Goal: Information Seeking & Learning: Learn about a topic

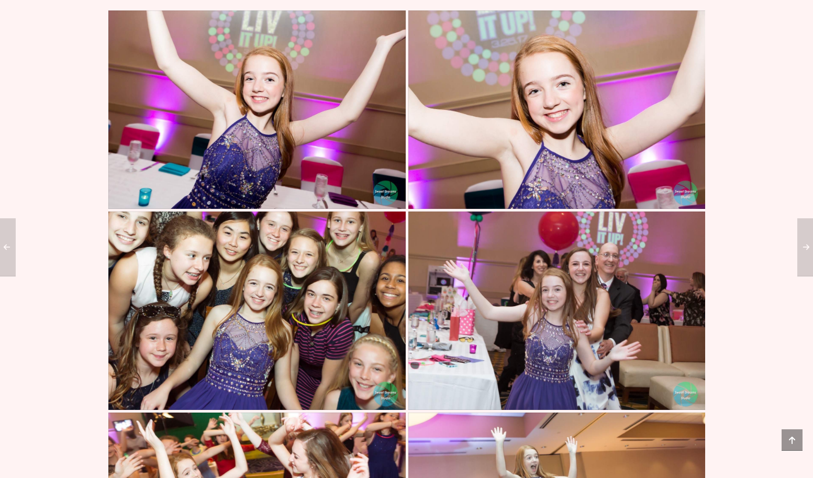
scroll to position [542, 0]
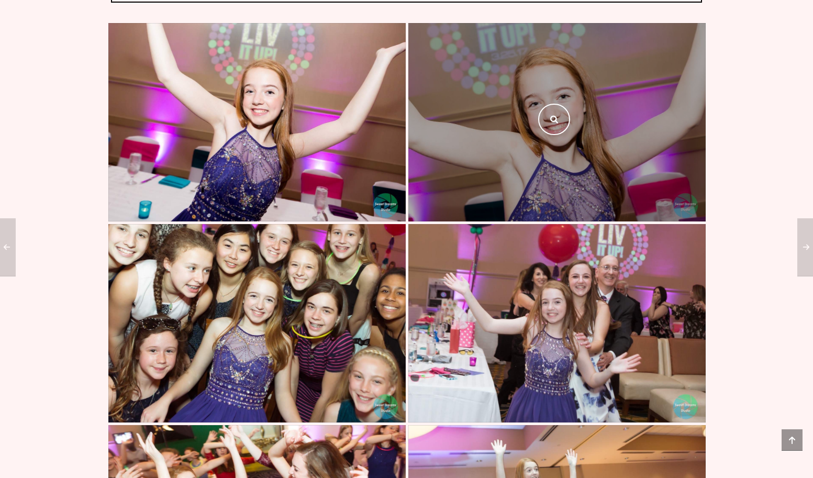
click at [553, 160] on div at bounding box center [556, 122] width 297 height 198
click at [552, 118] on icon at bounding box center [554, 119] width 12 height 9
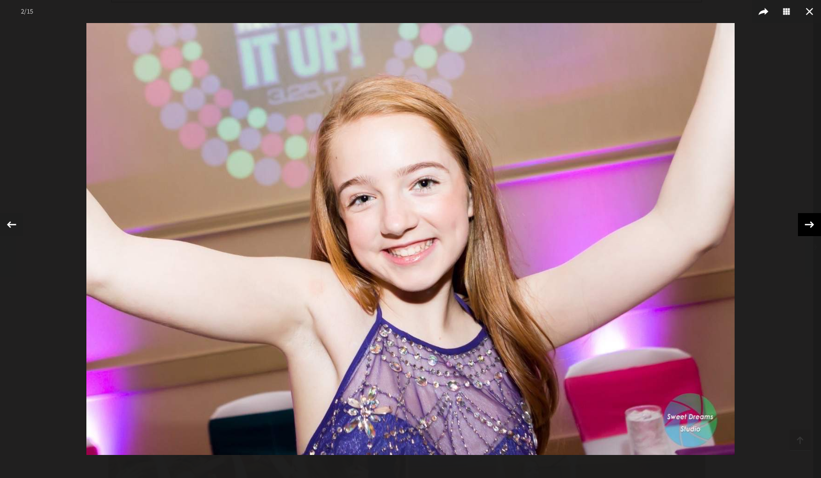
click at [811, 225] on icon at bounding box center [809, 224] width 9 height 7
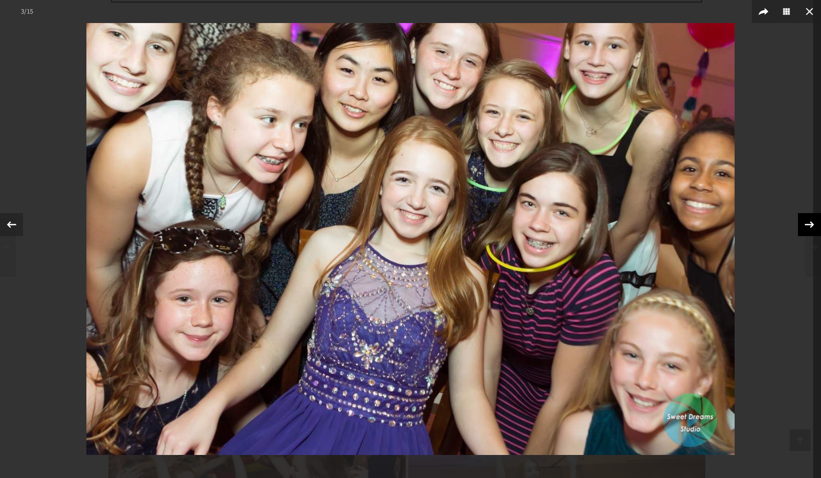
click at [811, 225] on icon at bounding box center [809, 224] width 9 height 7
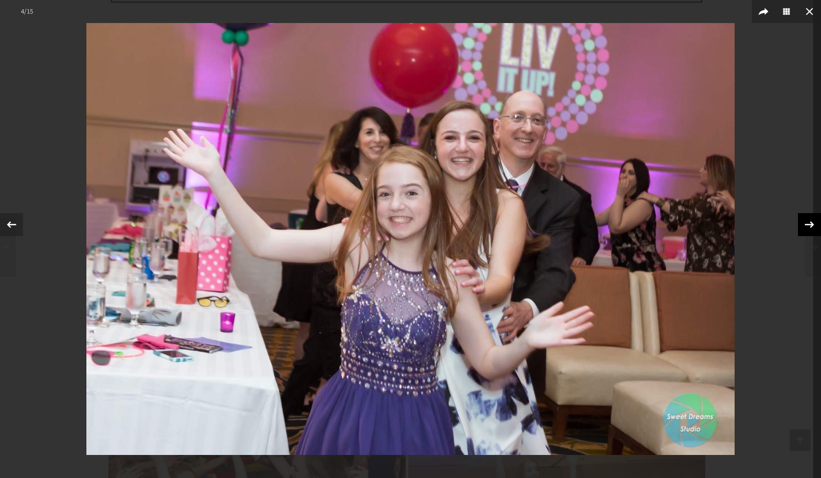
click at [811, 225] on icon at bounding box center [809, 224] width 9 height 7
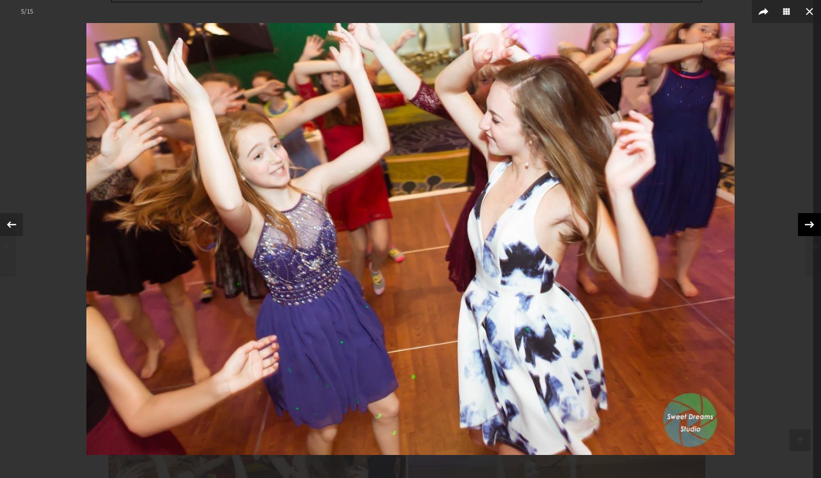
click at [811, 225] on icon at bounding box center [809, 224] width 9 height 7
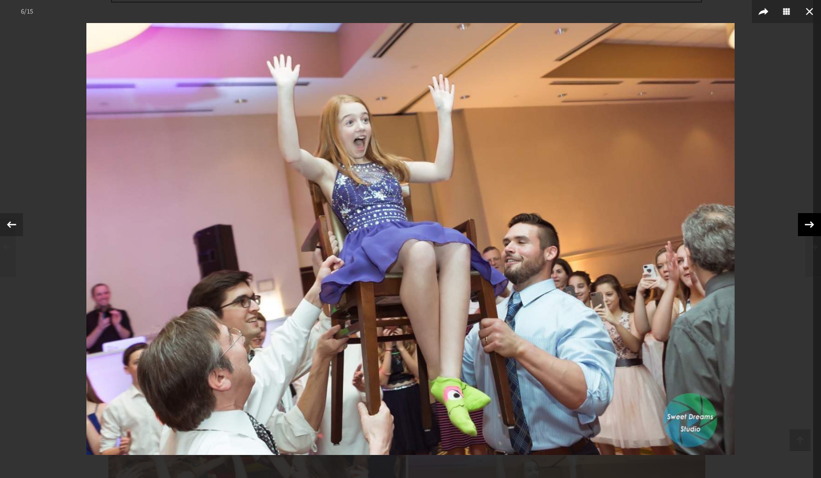
click at [811, 225] on icon at bounding box center [809, 224] width 9 height 7
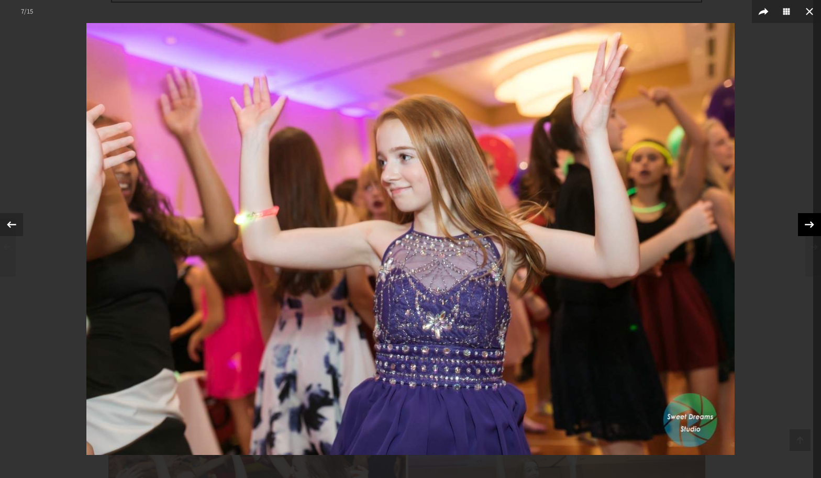
click at [811, 225] on icon at bounding box center [809, 224] width 9 height 7
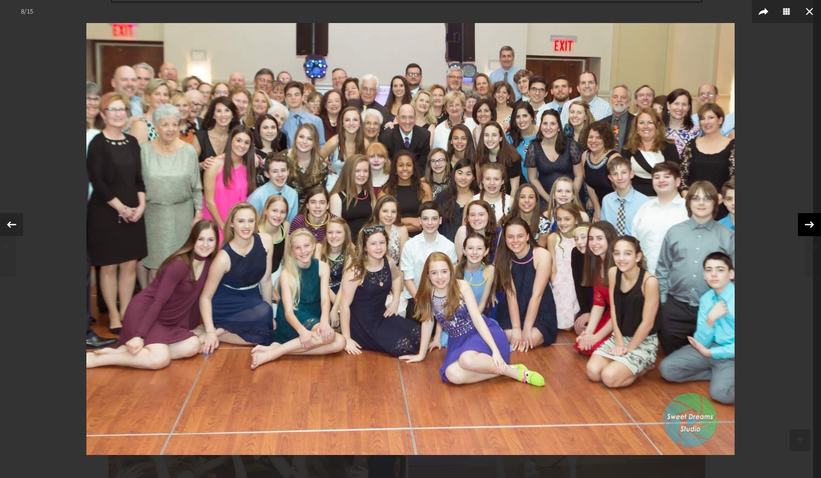
click at [807, 225] on icon at bounding box center [810, 225] width 16 height 16
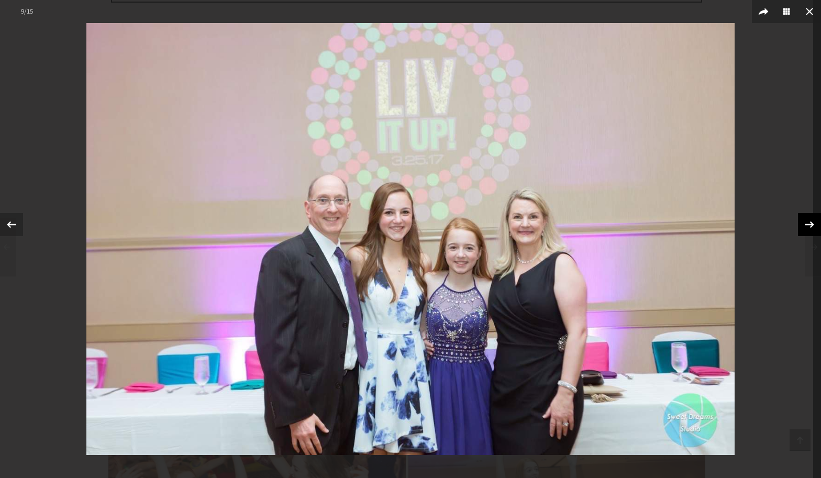
click at [807, 225] on icon at bounding box center [810, 225] width 16 height 16
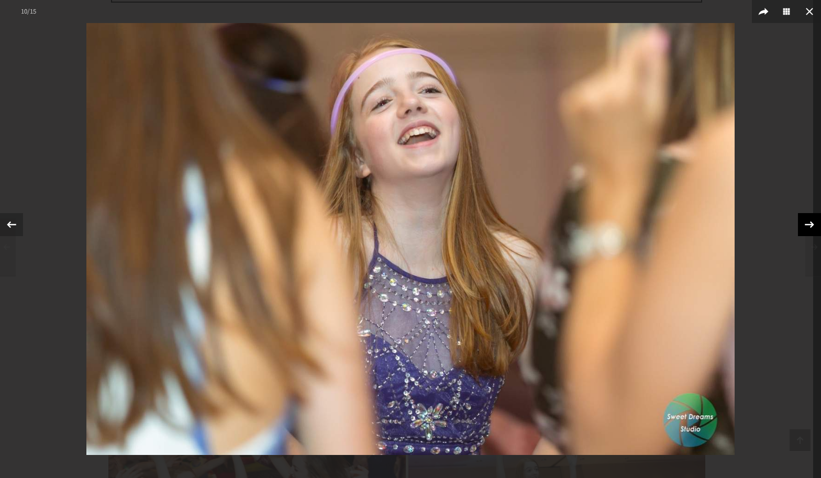
click at [807, 225] on icon at bounding box center [810, 225] width 16 height 16
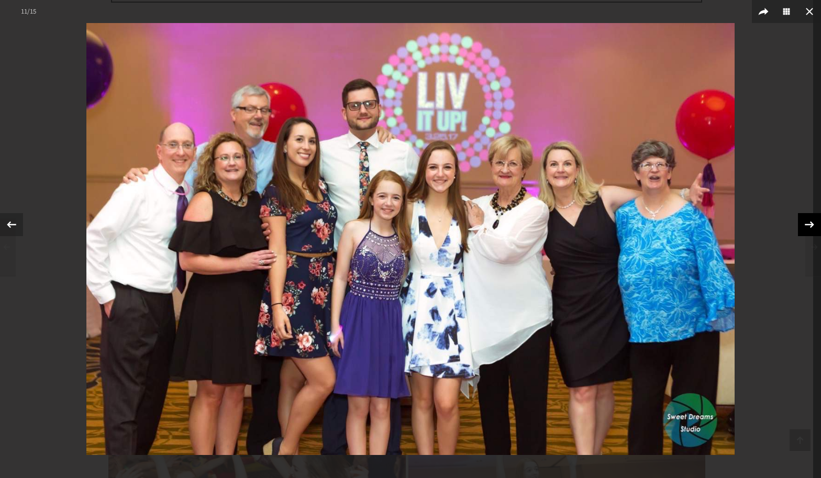
click at [807, 225] on icon at bounding box center [810, 225] width 16 height 16
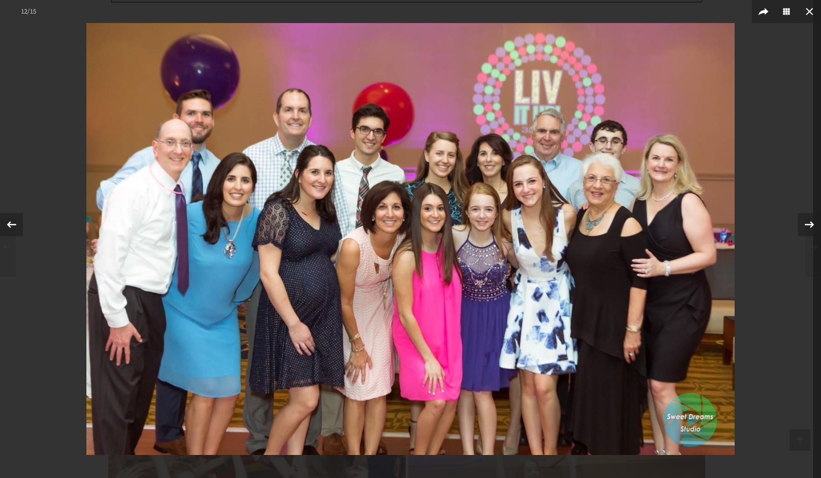
click at [466, 242] on img at bounding box center [410, 239] width 648 height 432
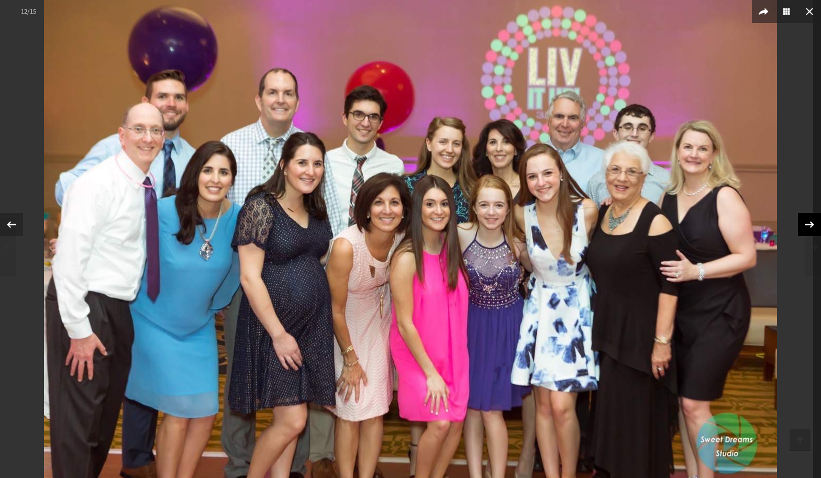
click at [806, 224] on icon at bounding box center [810, 225] width 16 height 16
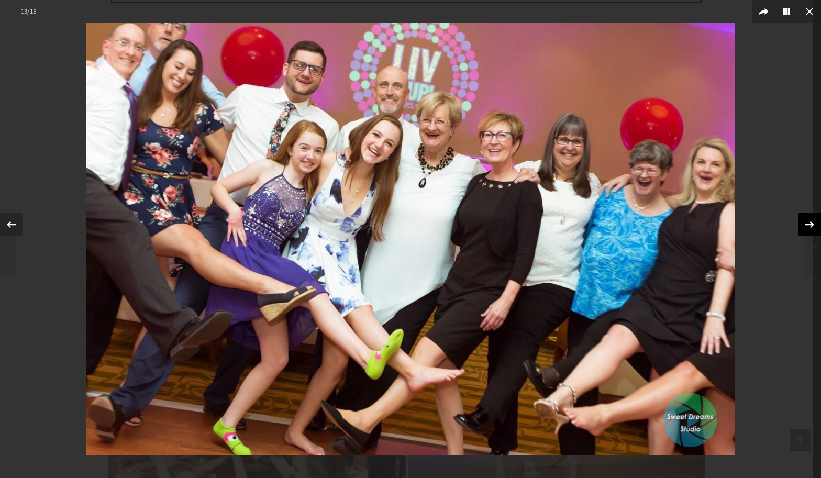
click at [806, 224] on icon at bounding box center [810, 225] width 16 height 16
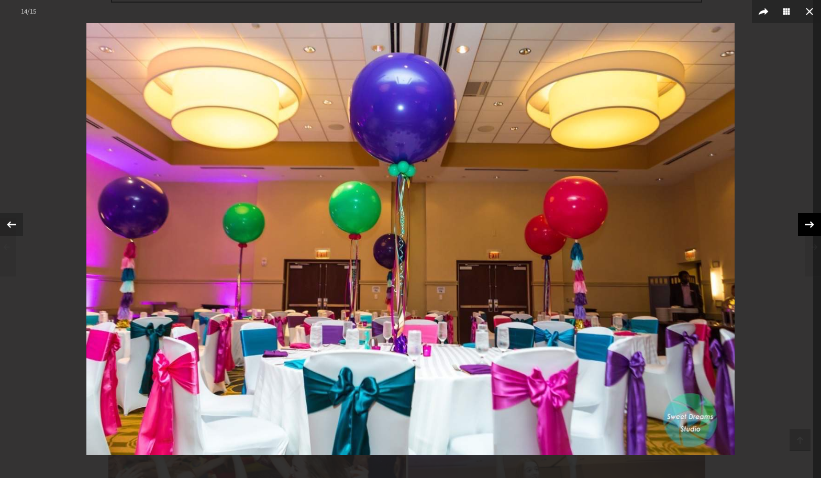
click at [806, 224] on icon at bounding box center [810, 225] width 16 height 16
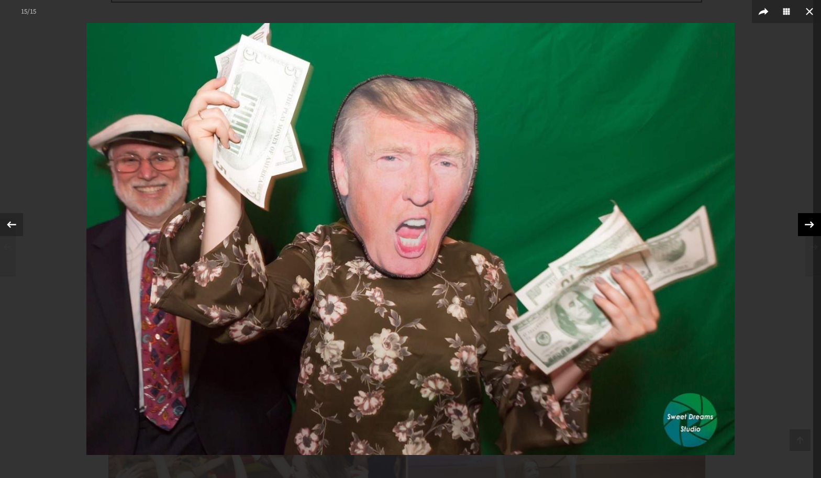
click at [806, 224] on icon at bounding box center [810, 225] width 16 height 16
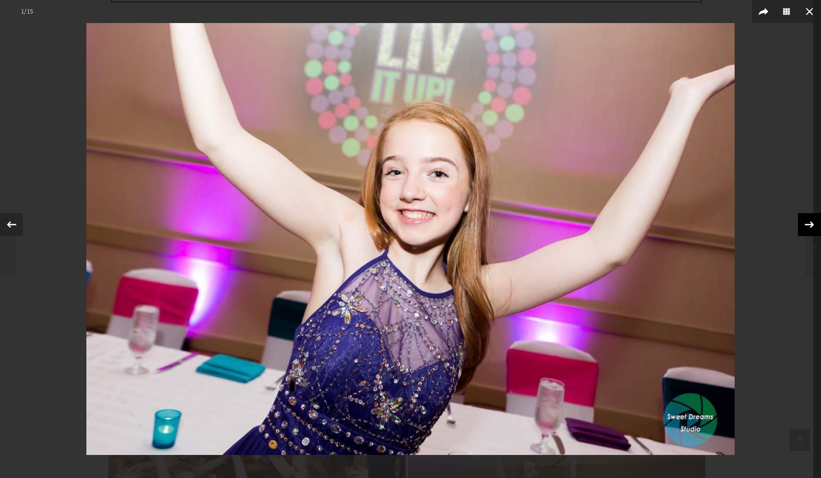
click at [806, 224] on icon at bounding box center [810, 225] width 16 height 16
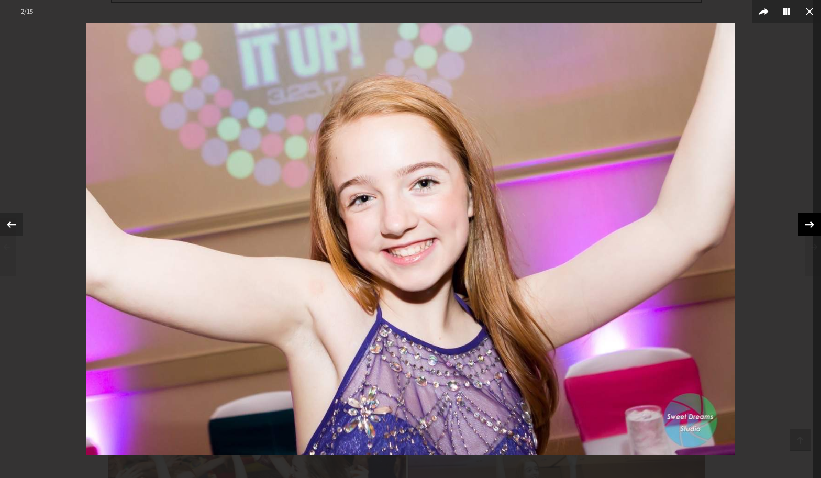
click at [806, 224] on icon at bounding box center [810, 225] width 16 height 16
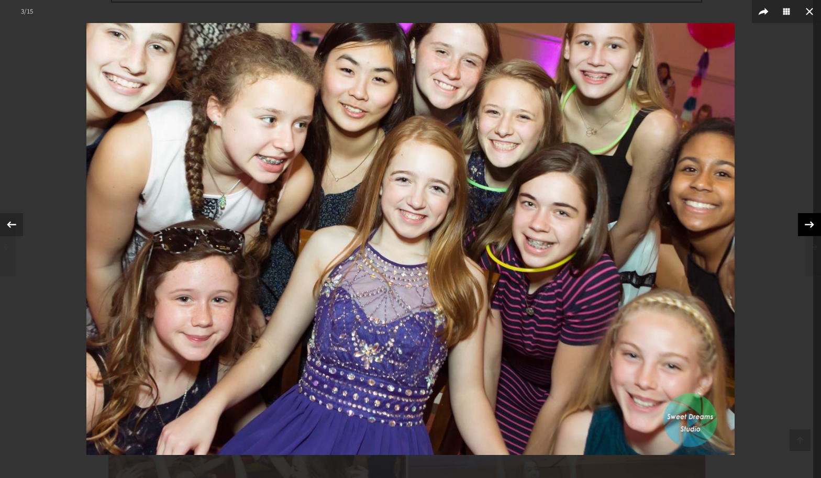
click at [806, 224] on icon at bounding box center [810, 225] width 16 height 16
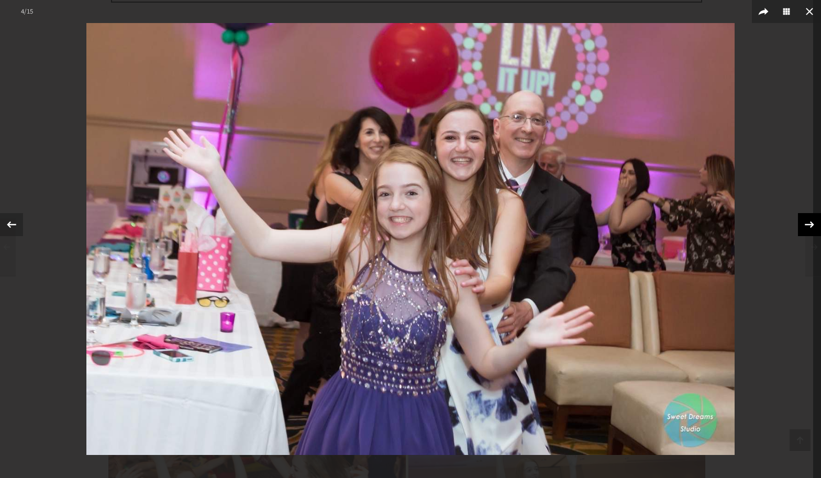
click at [806, 224] on icon at bounding box center [810, 225] width 16 height 16
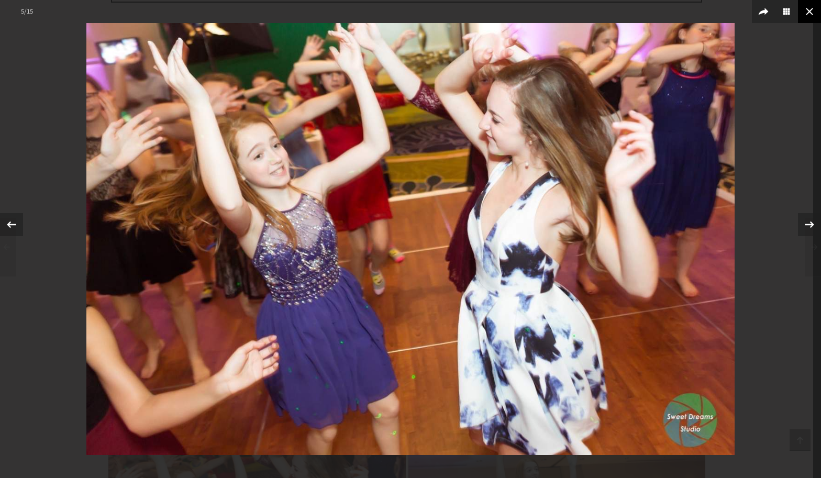
click at [809, 10] on icon at bounding box center [809, 11] width 13 height 13
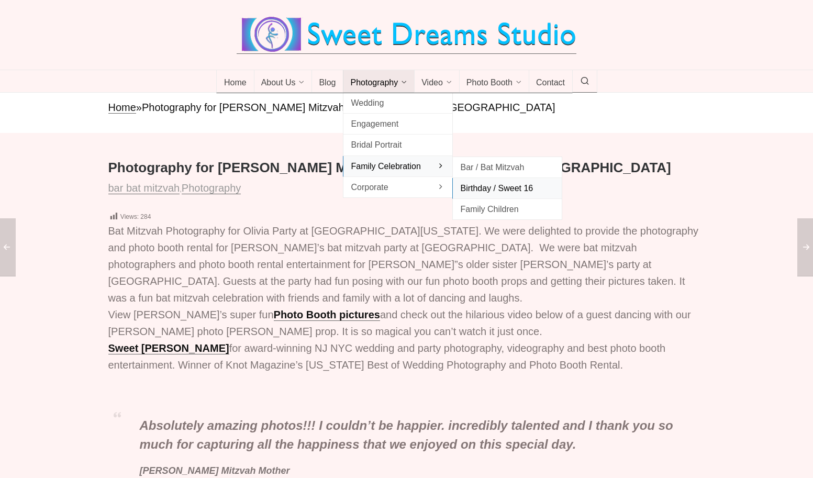
click at [483, 187] on span "Birthday / Sweet 16" at bounding box center [507, 188] width 94 height 14
click at [486, 207] on span "Family Children" at bounding box center [507, 209] width 94 height 14
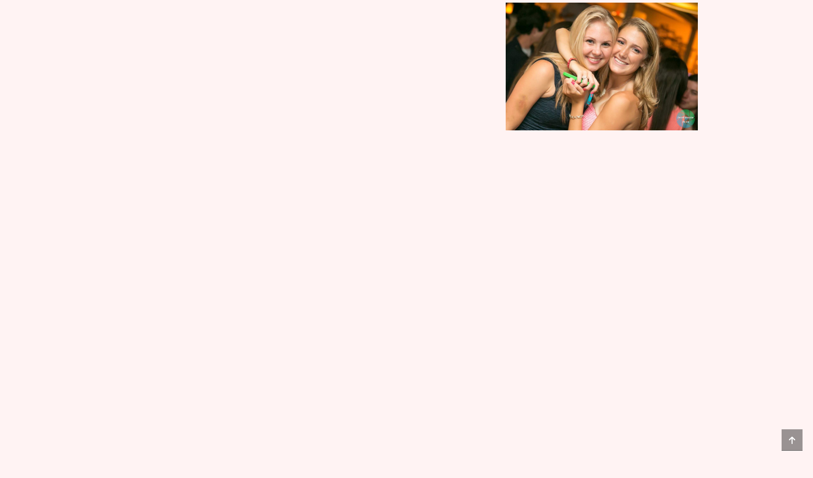
scroll to position [3929, 0]
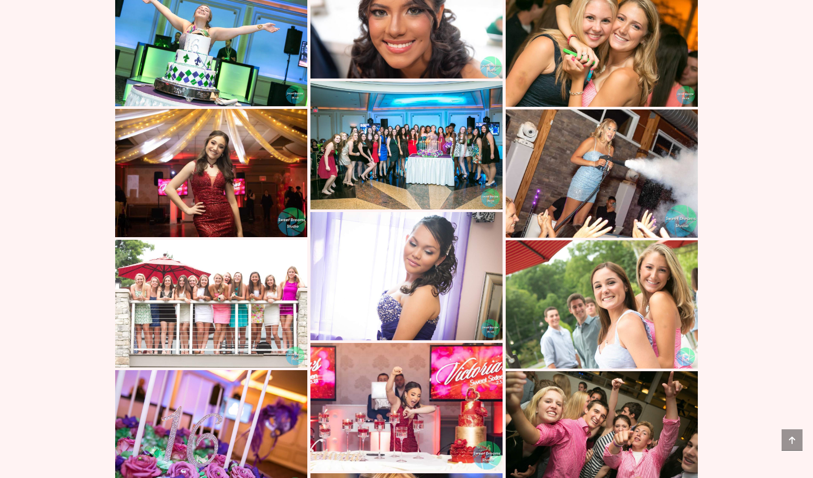
click at [208, 297] on img at bounding box center [211, 304] width 192 height 128
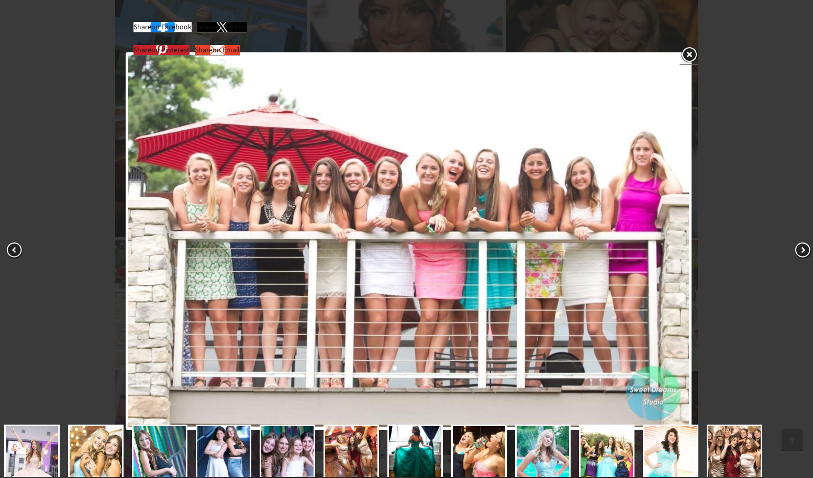
click at [802, 250] on span at bounding box center [803, 250] width 18 height 18
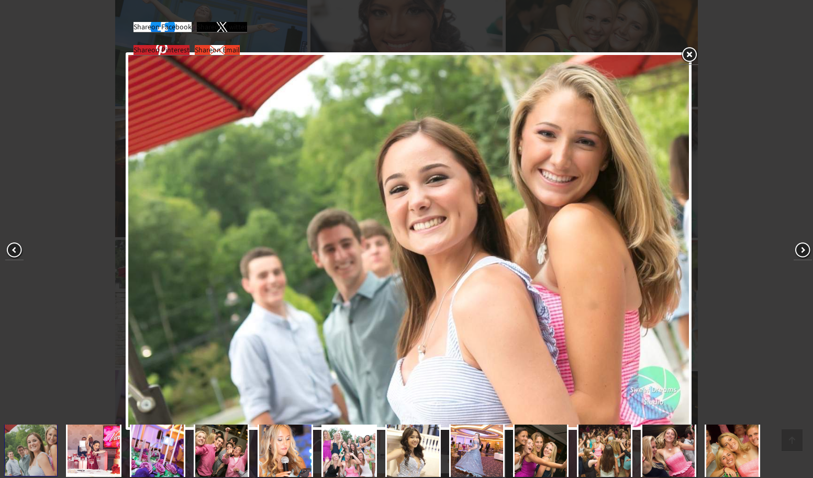
click at [802, 250] on span at bounding box center [803, 250] width 18 height 18
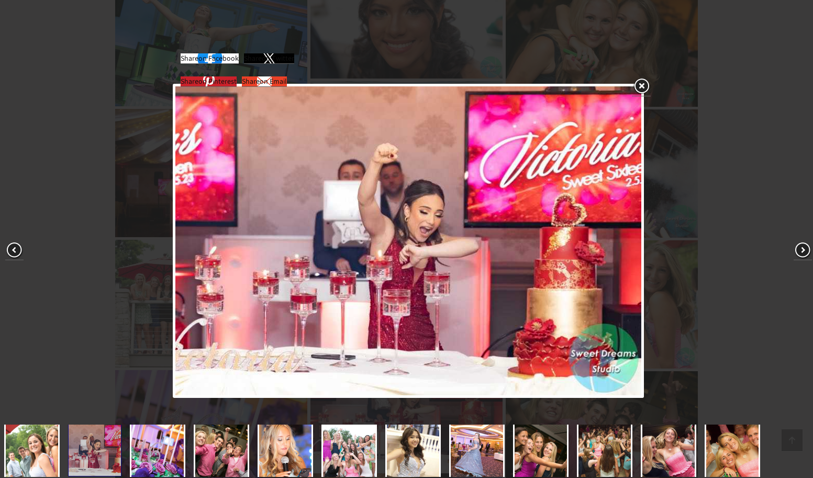
click at [802, 250] on span at bounding box center [803, 250] width 18 height 18
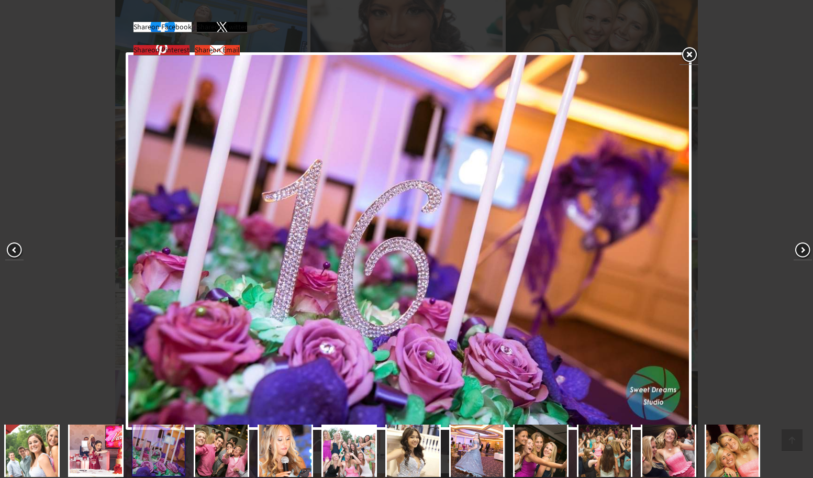
click at [802, 250] on span at bounding box center [803, 250] width 18 height 18
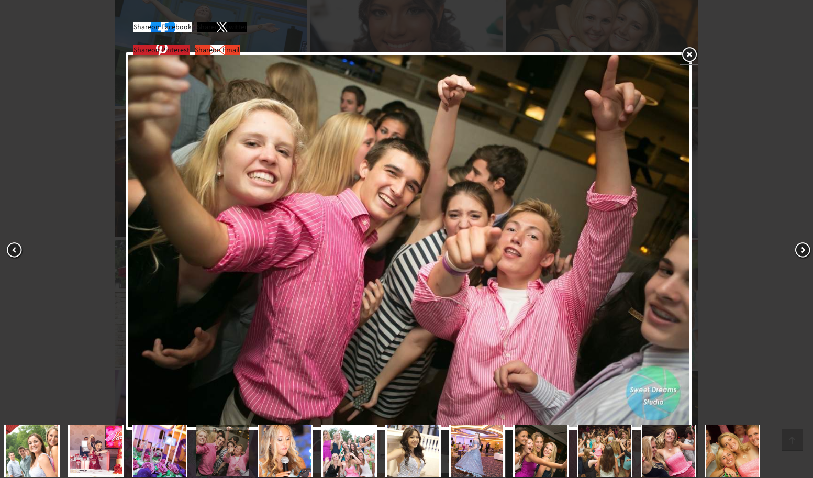
click at [802, 250] on span at bounding box center [803, 250] width 18 height 18
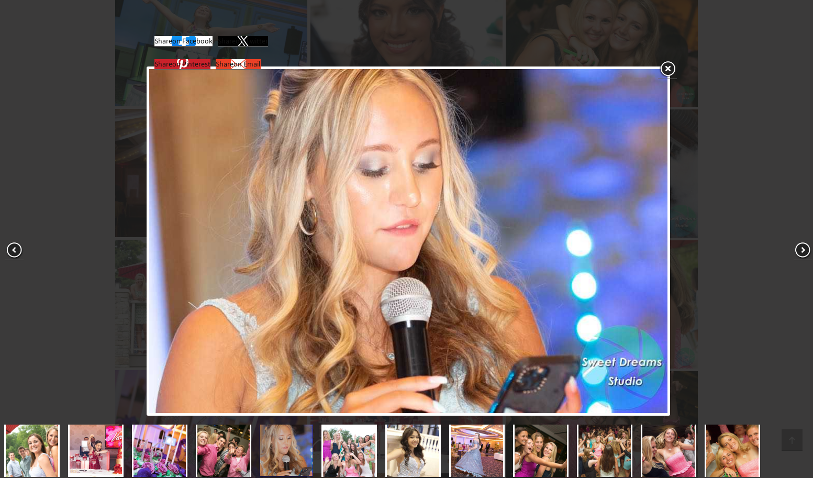
click at [802, 250] on span at bounding box center [803, 250] width 18 height 18
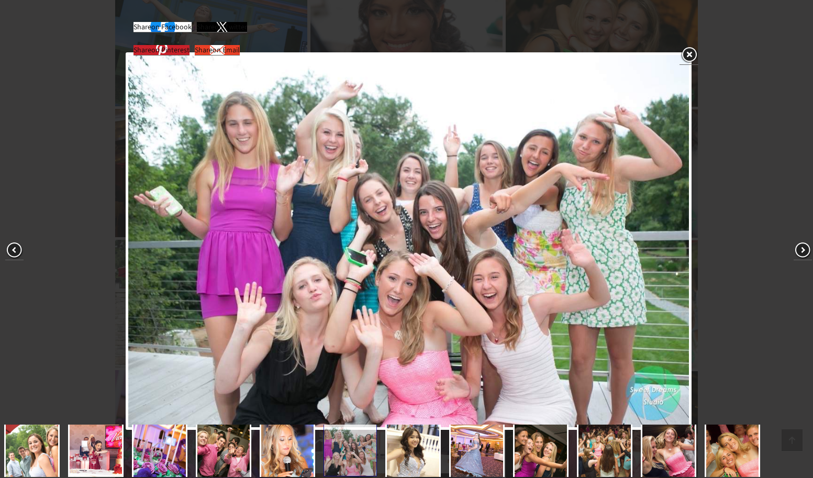
click at [802, 250] on span at bounding box center [803, 250] width 18 height 18
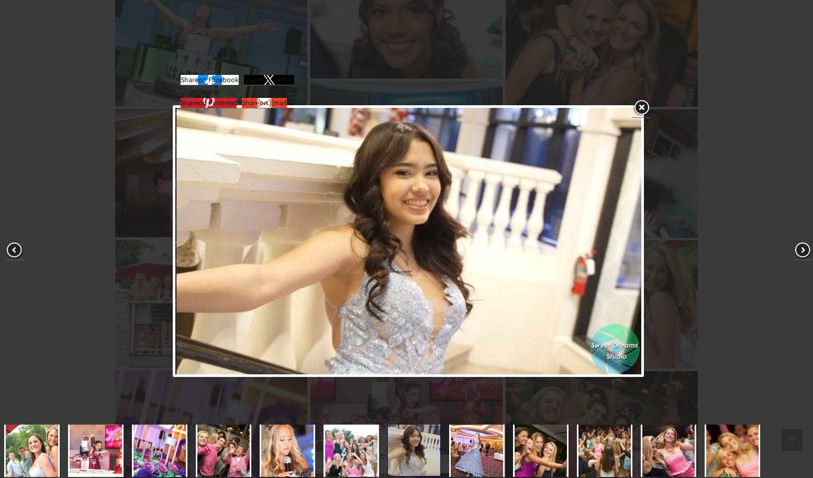
click at [802, 250] on span at bounding box center [803, 250] width 18 height 18
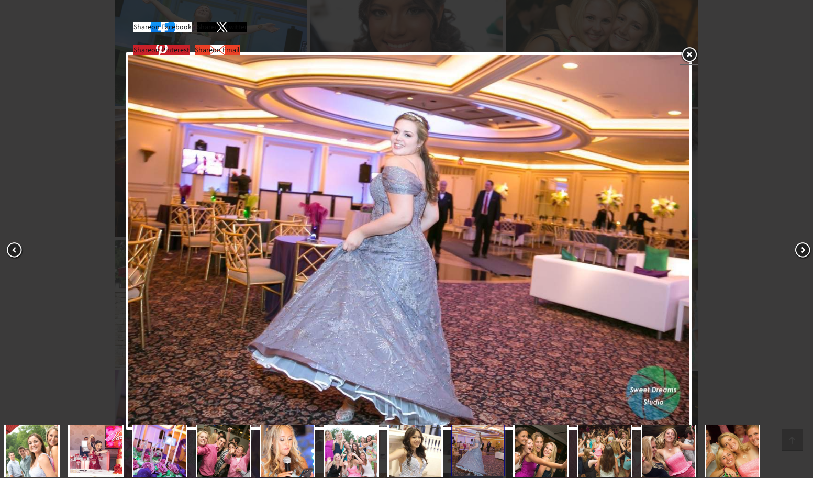
click at [802, 250] on span at bounding box center [803, 250] width 18 height 18
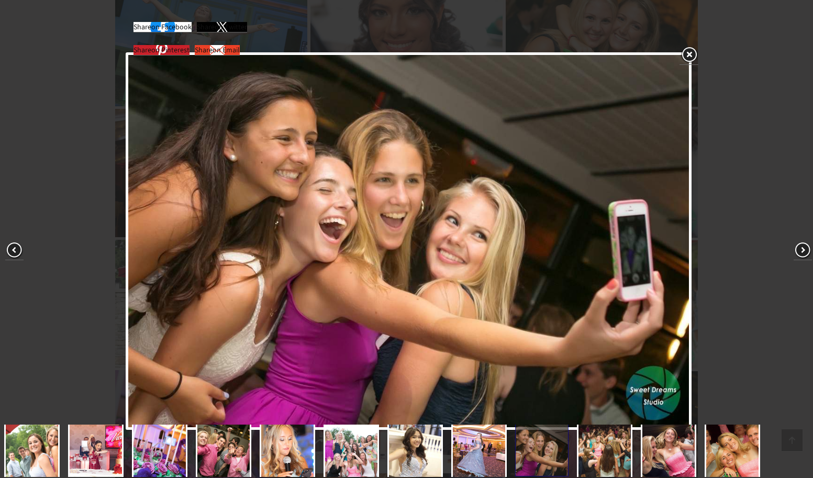
click at [802, 250] on span at bounding box center [803, 250] width 18 height 18
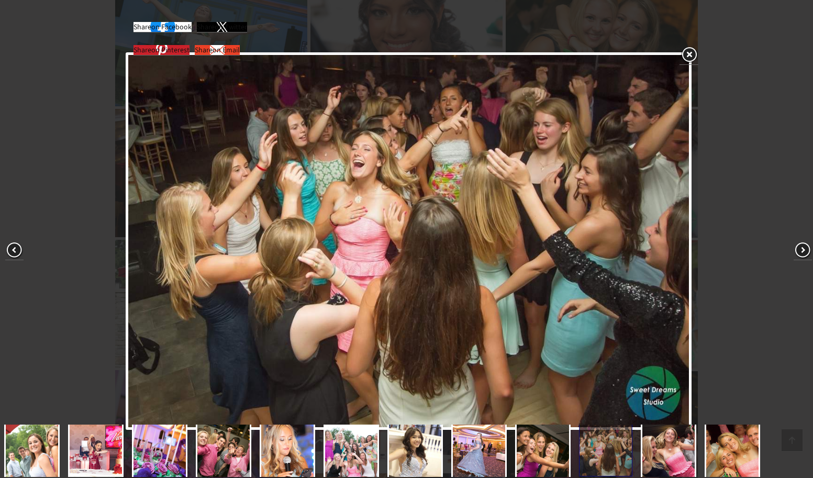
click at [802, 250] on span at bounding box center [803, 250] width 18 height 18
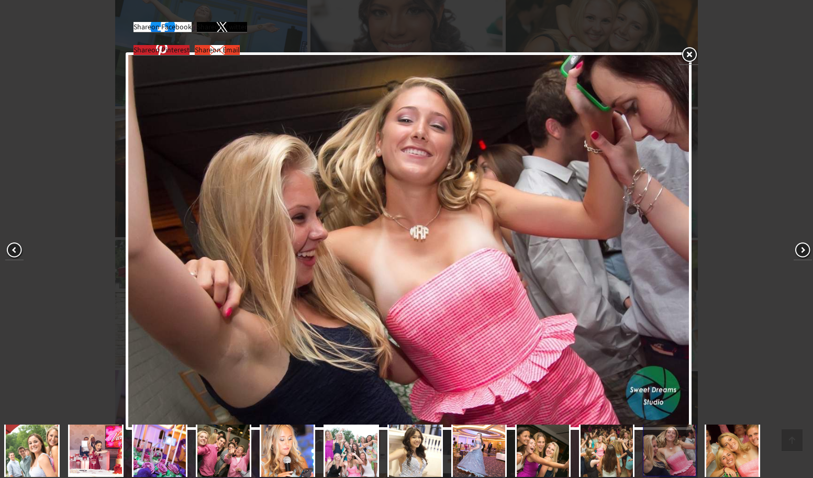
click at [802, 250] on span at bounding box center [803, 250] width 18 height 18
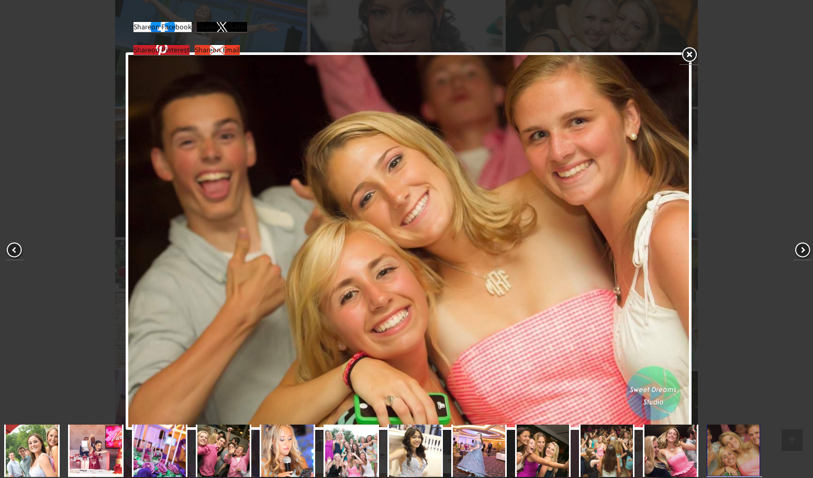
click at [802, 250] on span at bounding box center [803, 250] width 18 height 18
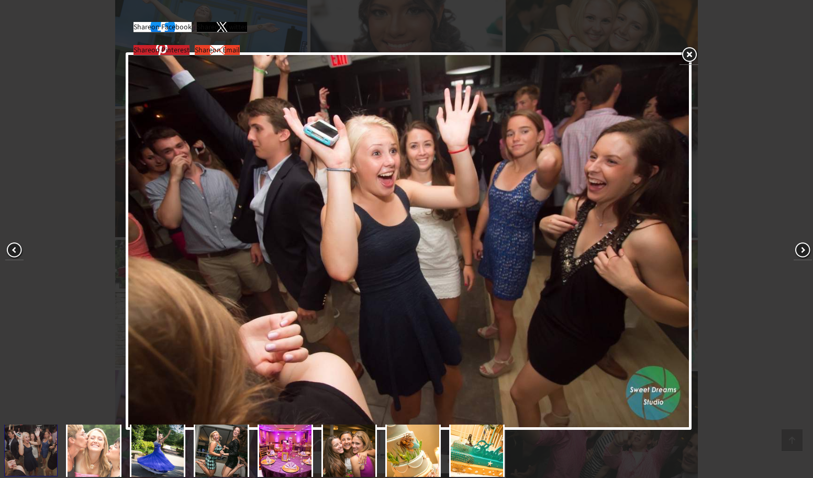
click at [687, 53] on link at bounding box center [689, 55] width 19 height 19
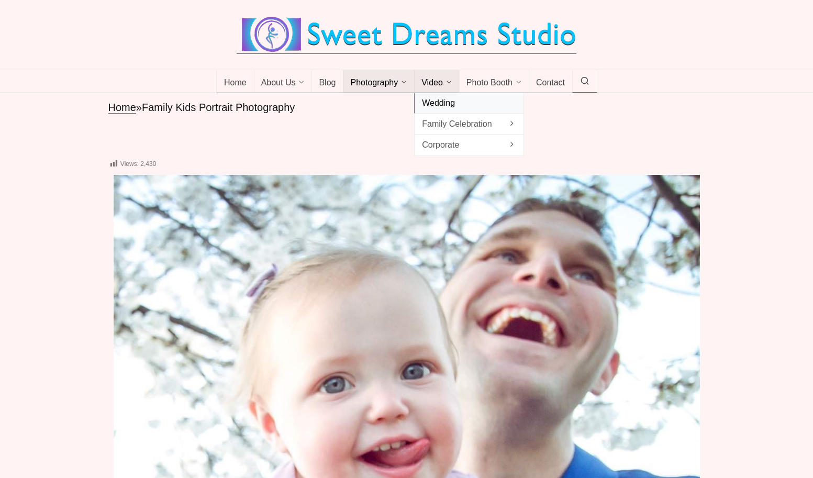
click at [443, 96] on span "Wedding" at bounding box center [469, 103] width 94 height 14
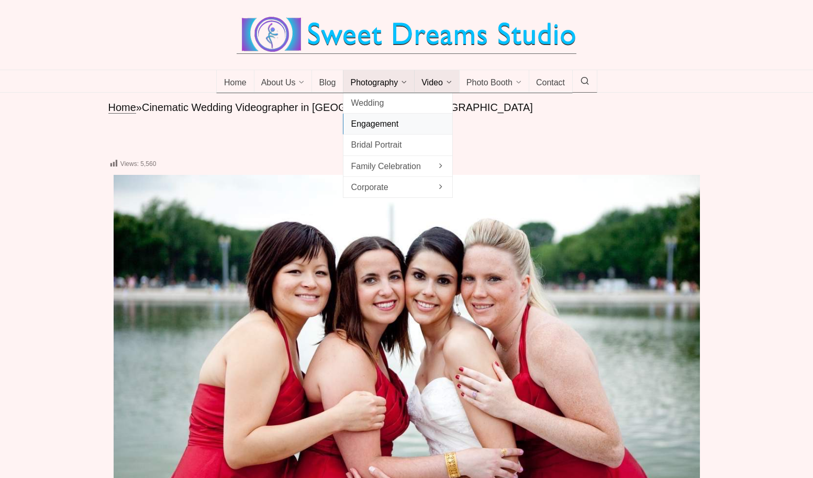
click at [370, 124] on span "Engagement" at bounding box center [398, 124] width 94 height 14
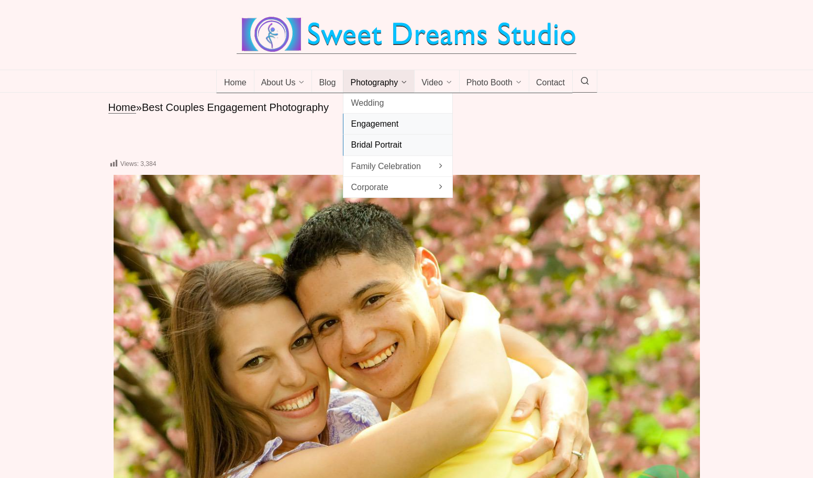
click at [381, 143] on span "Bridal Portrait" at bounding box center [398, 145] width 94 height 14
click at [269, 152] on div "Views: 3,384 Main Menu Wedding Photography Engagement Bride Portrait Album Vide…" at bounding box center [406, 480] width 813 height 695
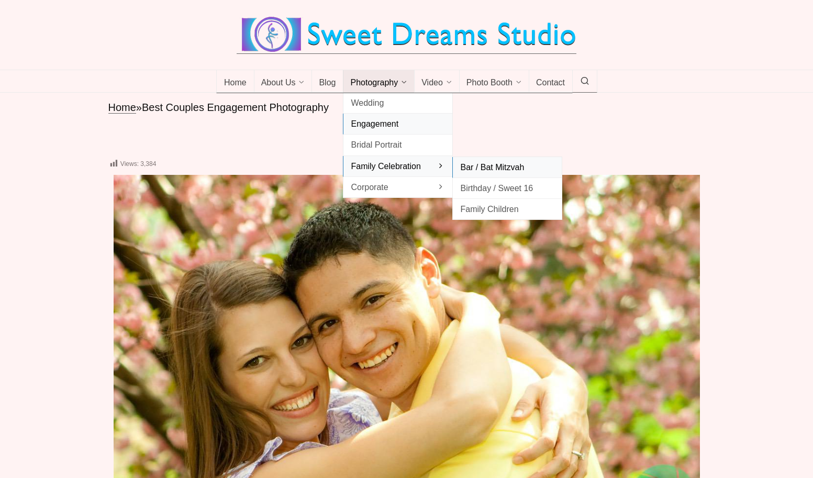
click at [485, 163] on span "Bar / Bat Mitzvah" at bounding box center [507, 167] width 94 height 14
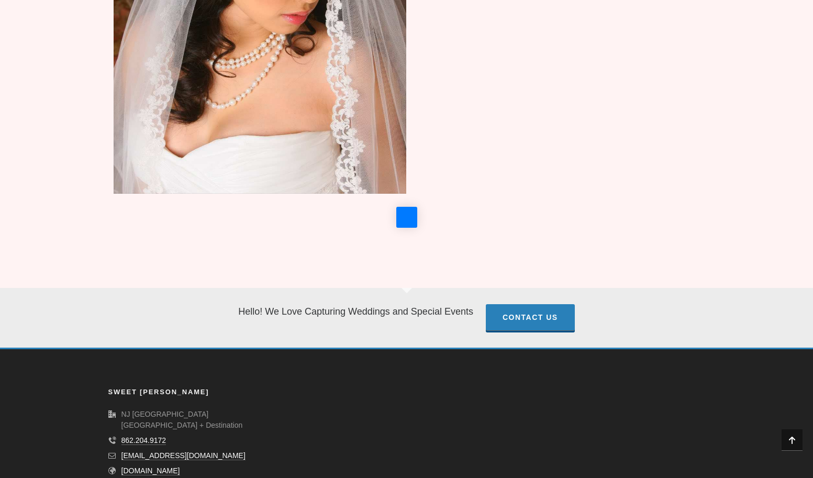
scroll to position [2267, 0]
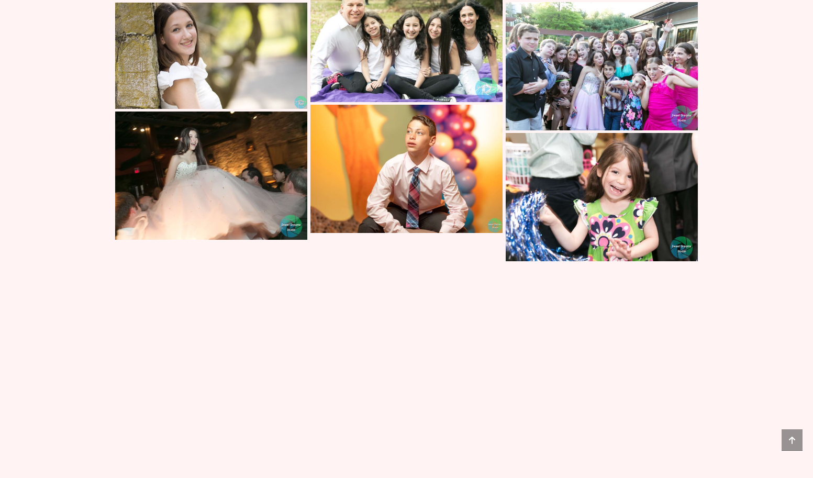
scroll to position [5954, 0]
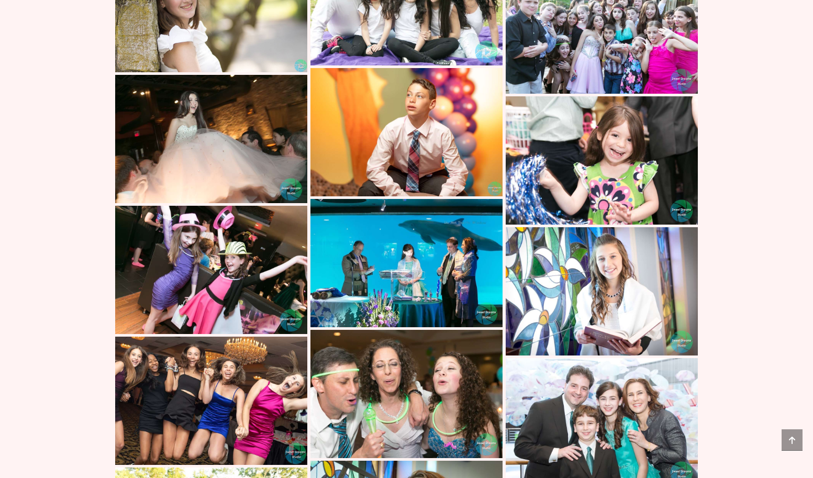
click at [211, 403] on img at bounding box center [211, 401] width 192 height 128
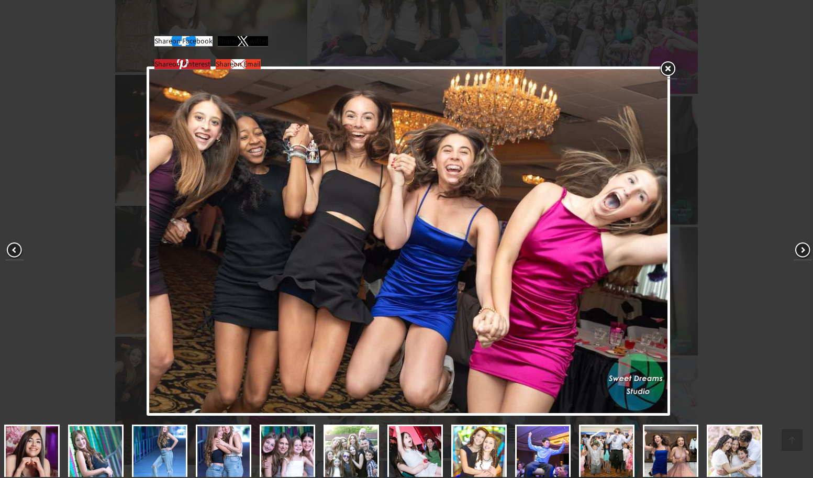
click at [805, 250] on span at bounding box center [803, 250] width 18 height 18
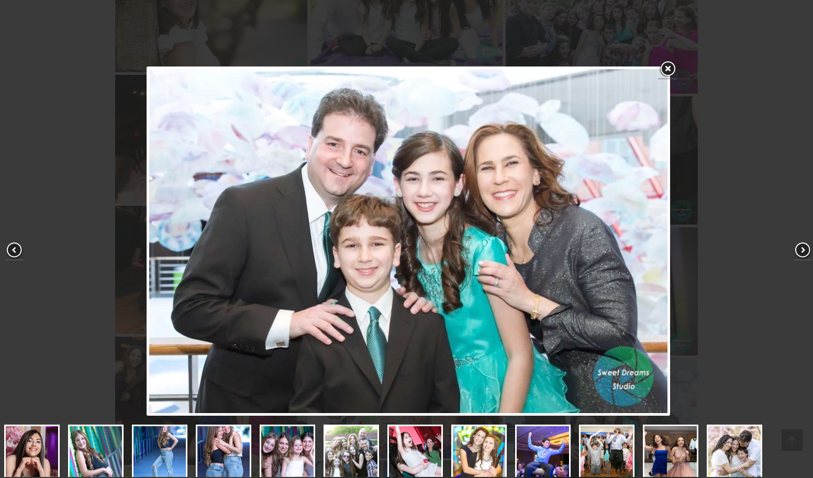
scroll to position [279, 0]
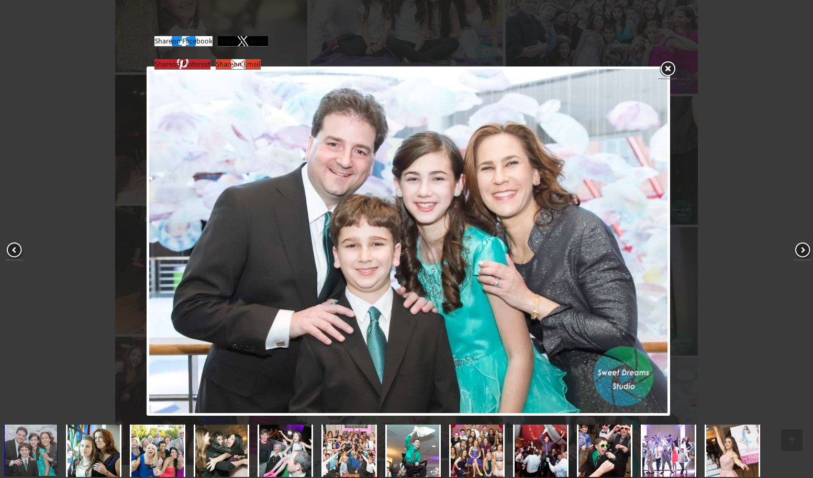
click at [805, 250] on span at bounding box center [803, 250] width 18 height 18
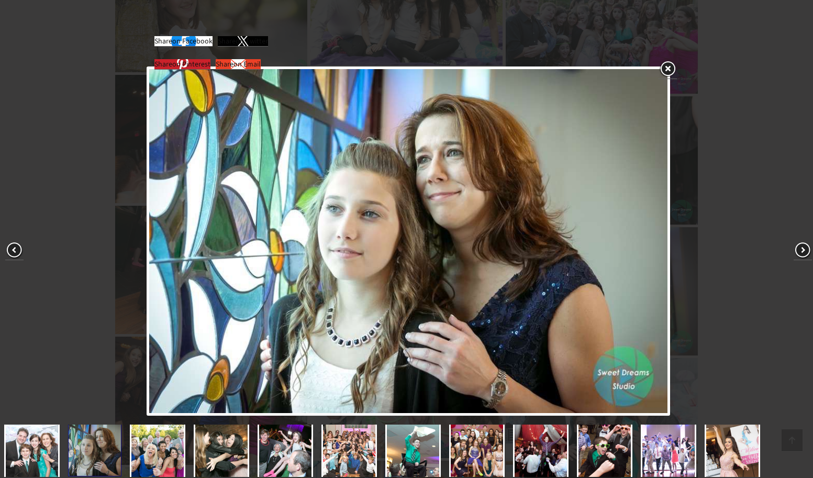
click at [805, 250] on span at bounding box center [803, 250] width 18 height 18
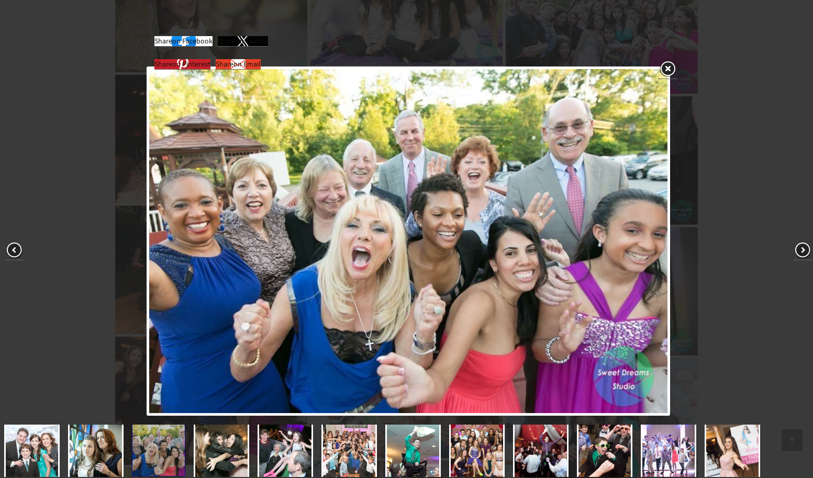
click at [805, 250] on span at bounding box center [803, 250] width 18 height 18
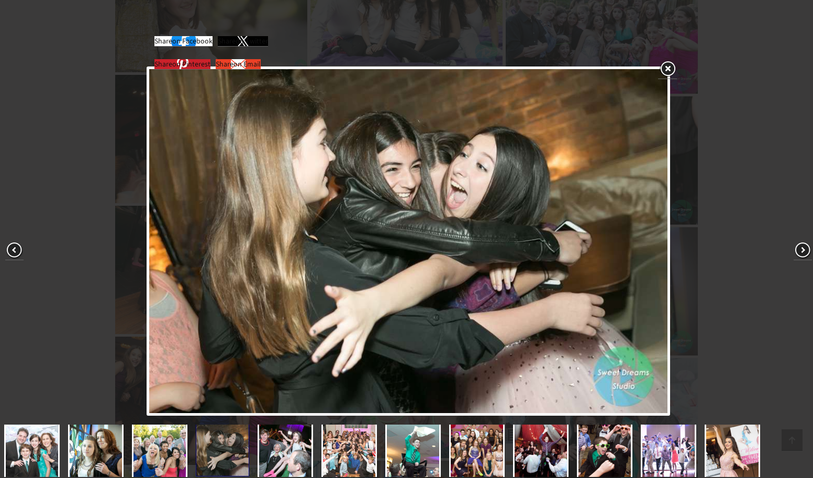
click at [805, 250] on span at bounding box center [803, 250] width 18 height 18
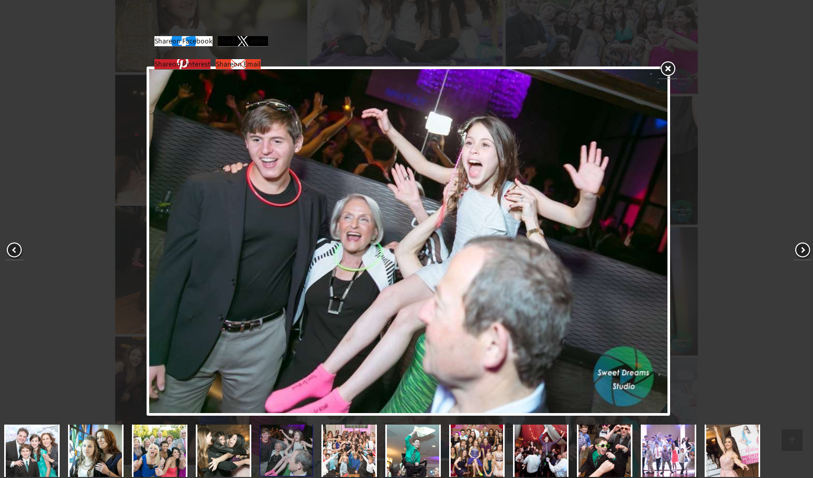
click at [805, 250] on span at bounding box center [803, 250] width 18 height 18
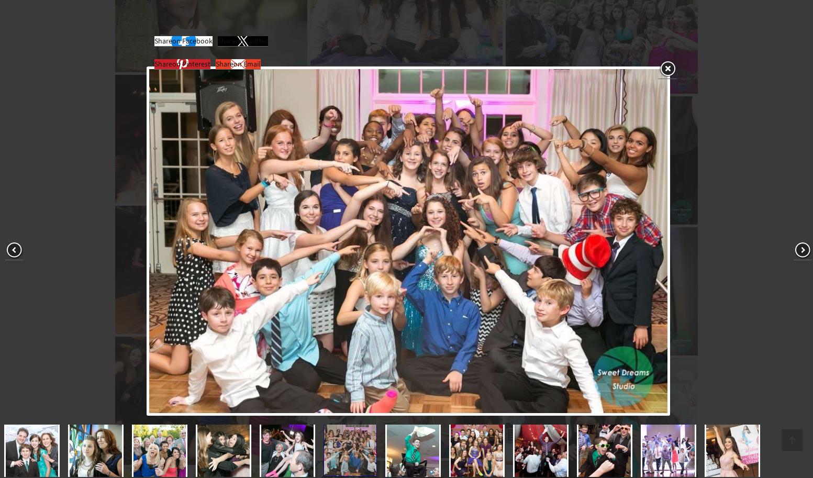
click at [805, 250] on span at bounding box center [803, 250] width 18 height 18
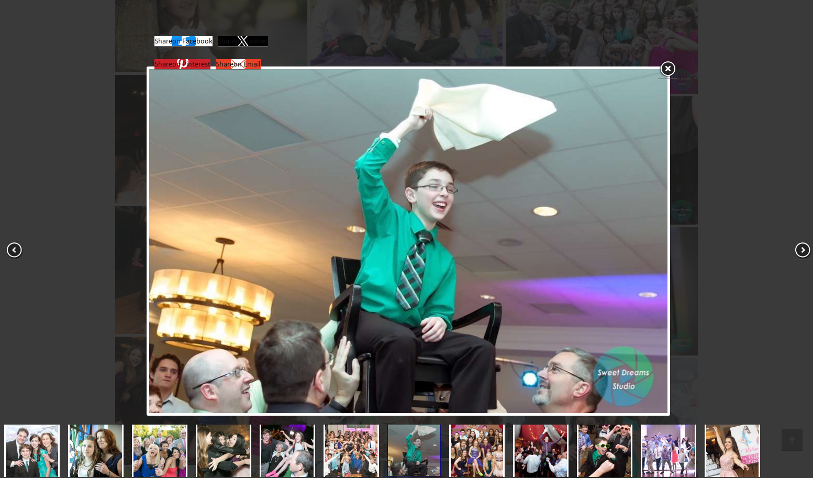
click at [805, 250] on span at bounding box center [803, 250] width 18 height 18
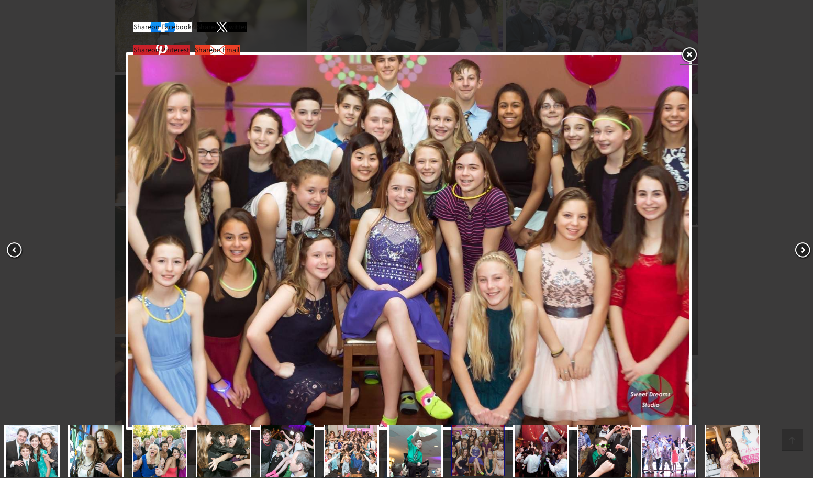
click at [799, 250] on span at bounding box center [803, 250] width 18 height 18
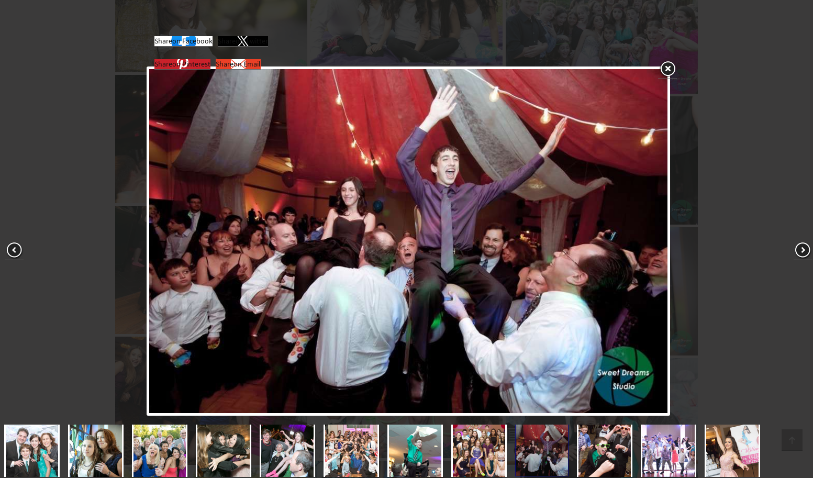
click at [799, 250] on span at bounding box center [803, 250] width 18 height 18
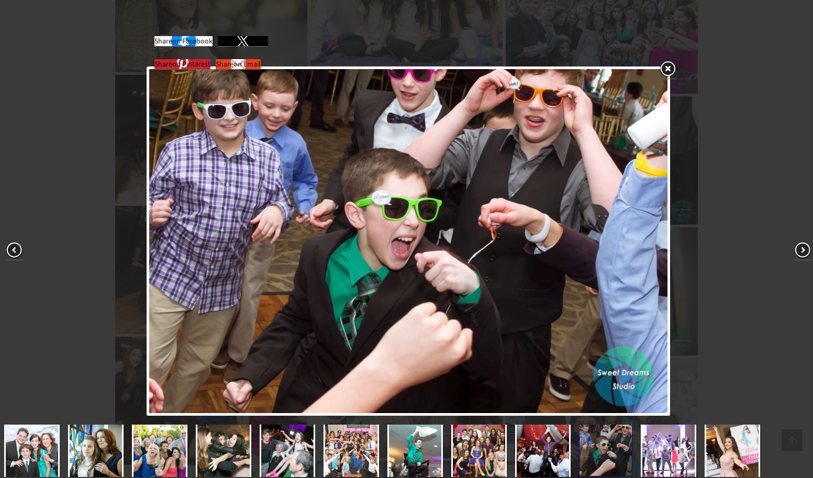
click at [799, 250] on span at bounding box center [803, 250] width 18 height 18
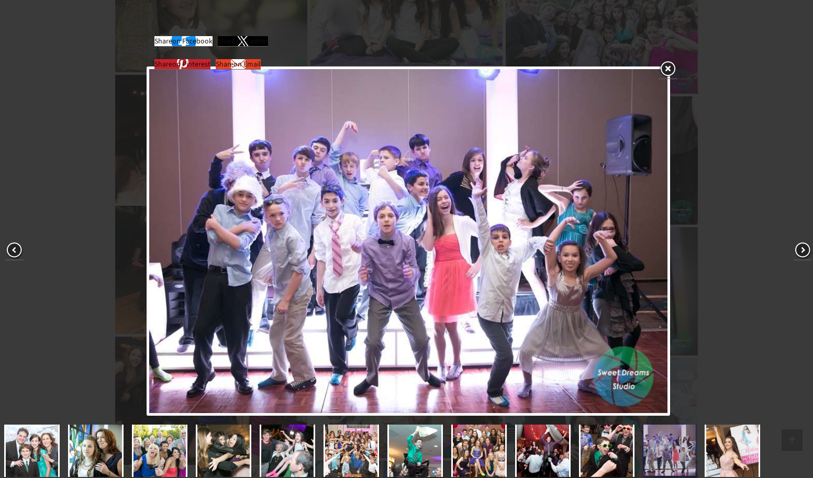
click at [799, 250] on span at bounding box center [803, 250] width 18 height 18
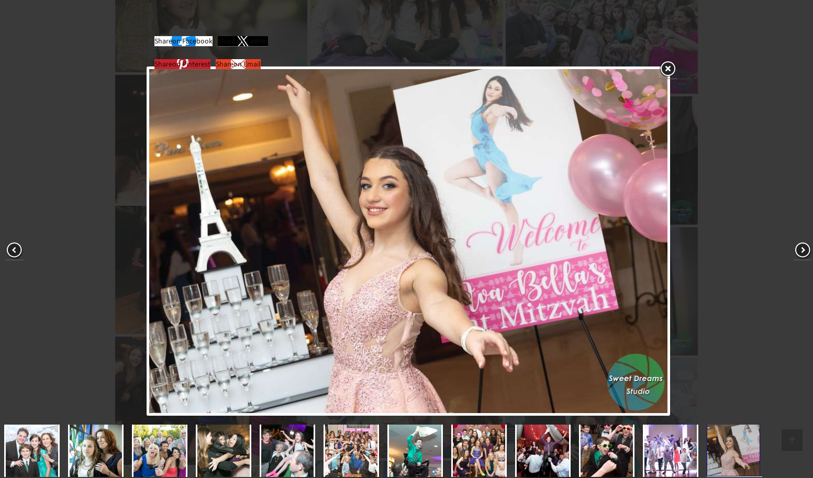
click at [799, 250] on span at bounding box center [803, 250] width 18 height 18
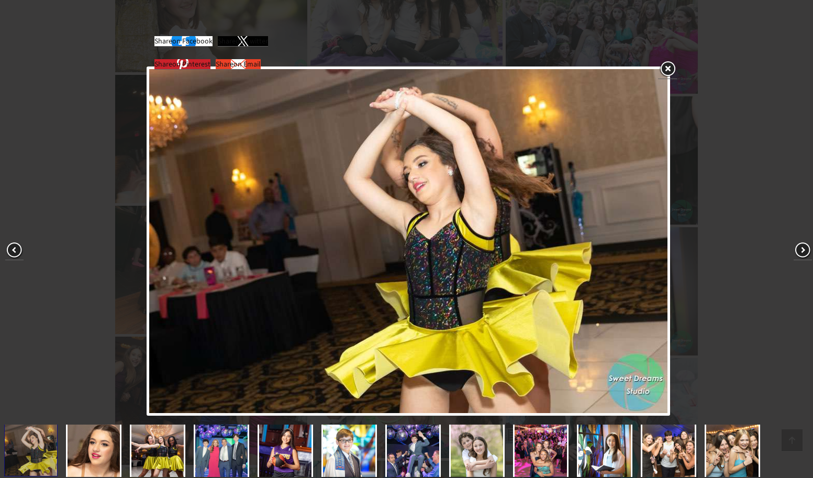
click at [799, 250] on span at bounding box center [803, 250] width 18 height 18
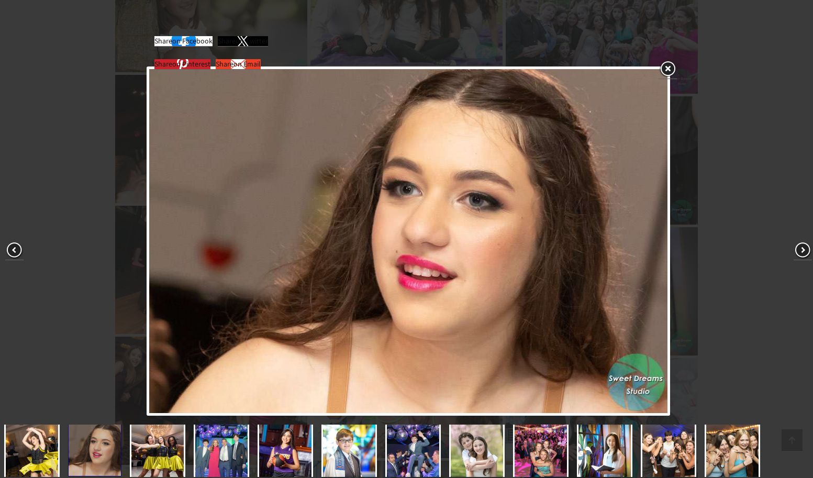
click at [799, 250] on span at bounding box center [803, 250] width 18 height 18
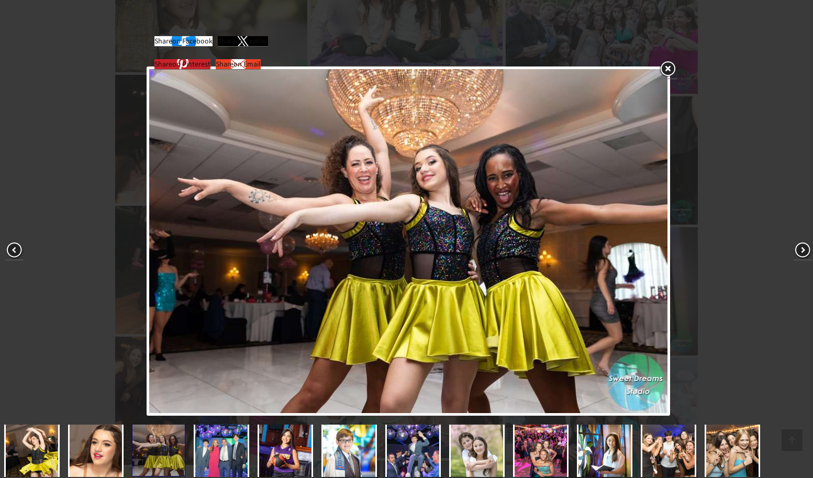
click at [799, 250] on span at bounding box center [803, 250] width 18 height 18
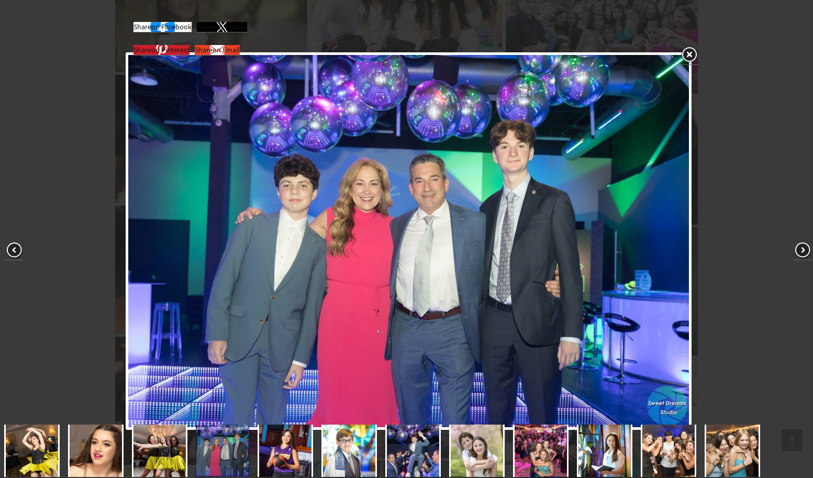
click at [799, 250] on span at bounding box center [803, 250] width 18 height 18
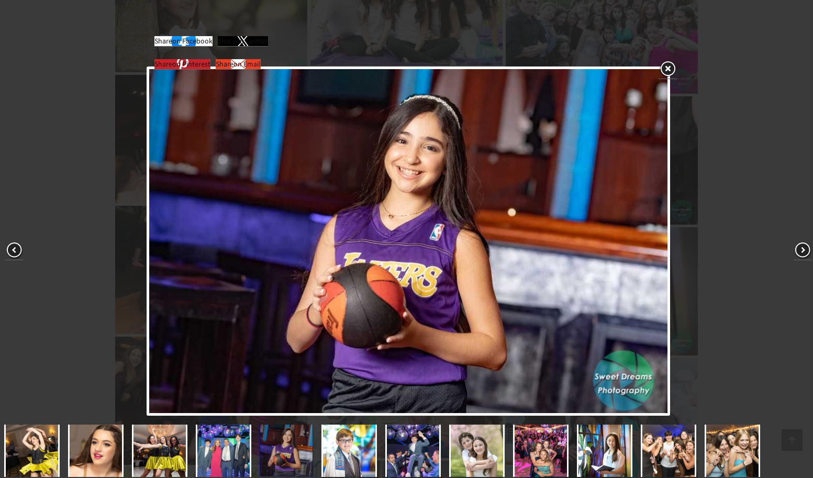
click at [799, 250] on span at bounding box center [803, 250] width 18 height 18
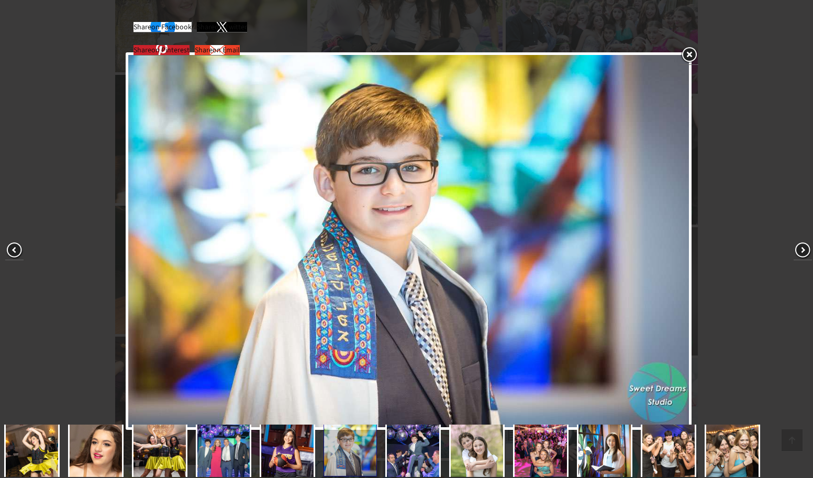
click at [799, 250] on span at bounding box center [803, 250] width 18 height 18
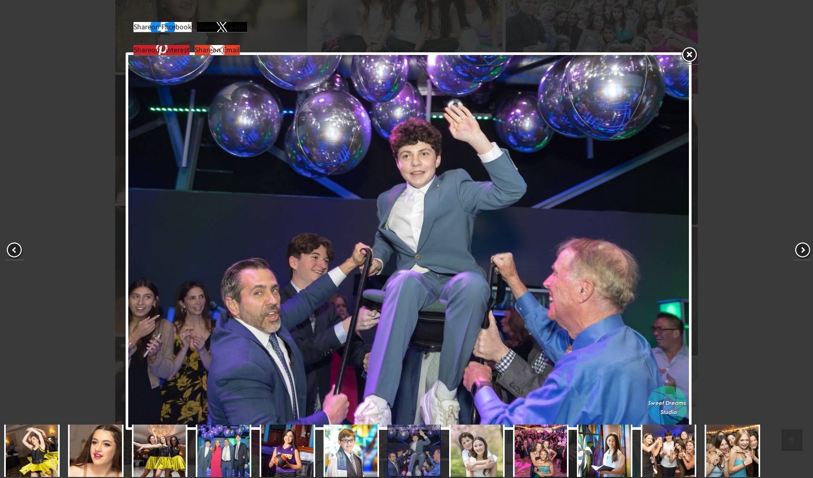
click at [488, 446] on img at bounding box center [476, 450] width 55 height 55
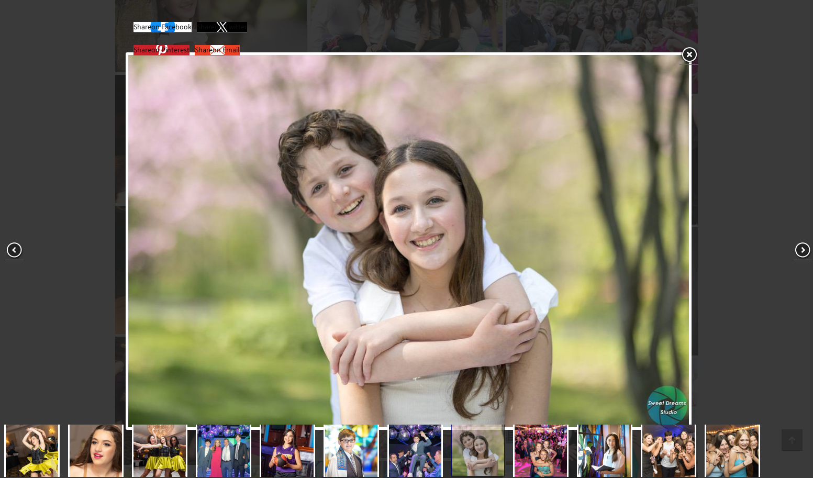
click at [550, 442] on img at bounding box center [540, 450] width 55 height 55
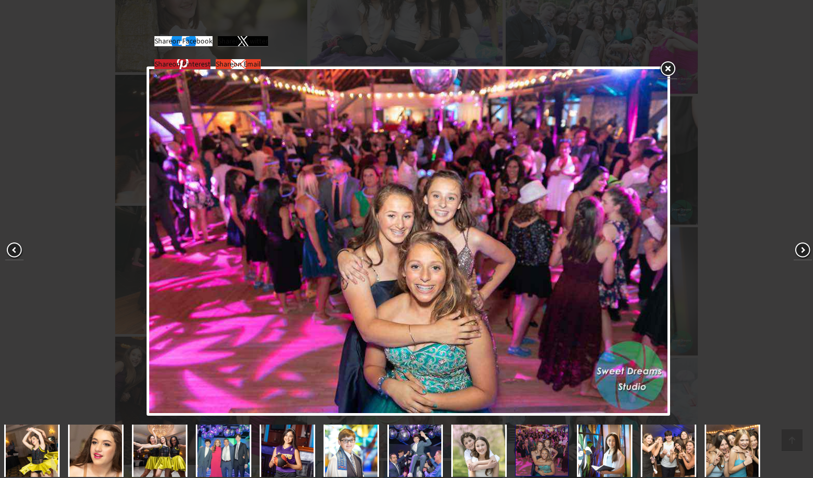
click at [666, 440] on img at bounding box center [668, 450] width 55 height 55
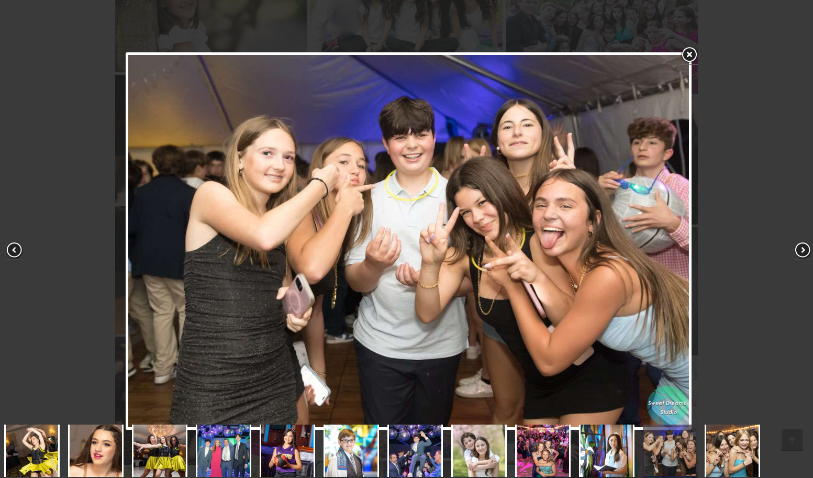
click at [738, 441] on img at bounding box center [732, 450] width 55 height 55
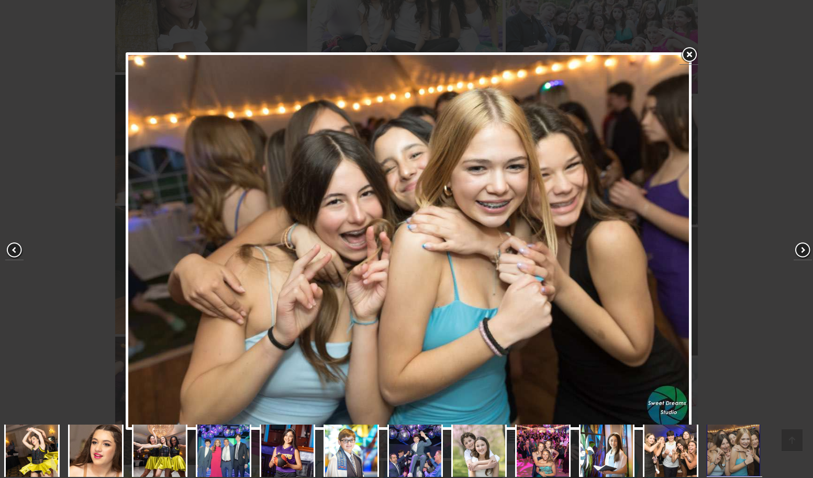
click at [740, 443] on img at bounding box center [733, 449] width 53 height 53
click at [805, 247] on span at bounding box center [803, 250] width 18 height 18
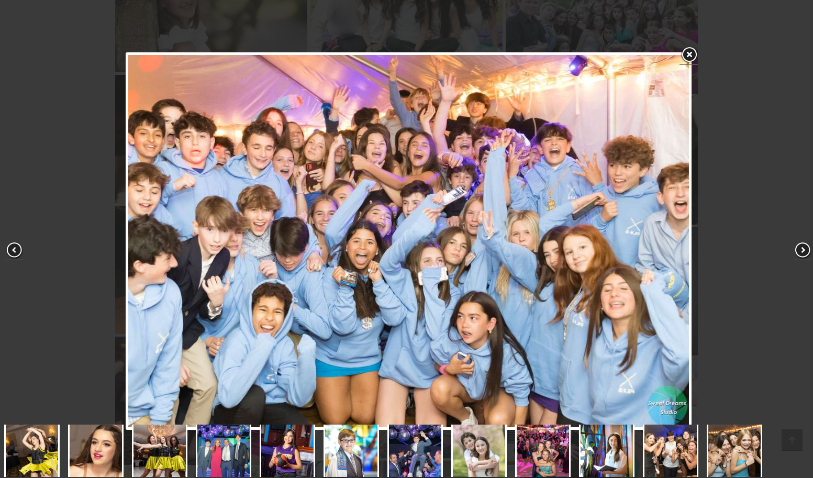
scroll to position [390, 0]
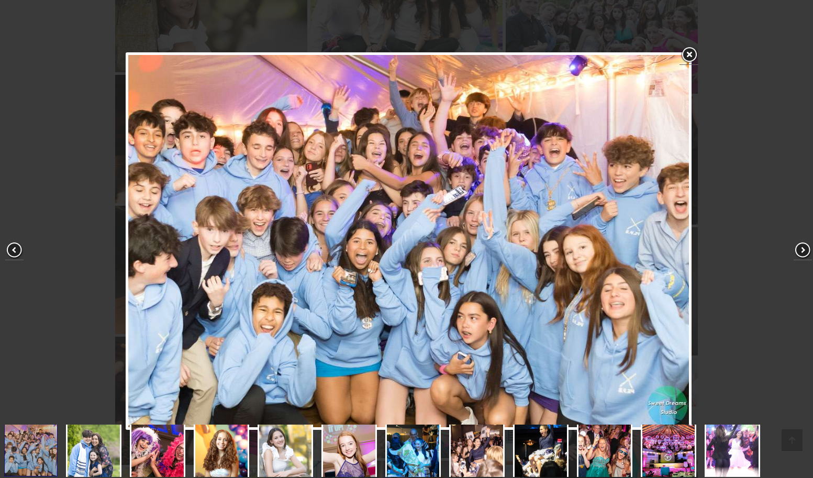
click at [805, 247] on span at bounding box center [803, 250] width 18 height 18
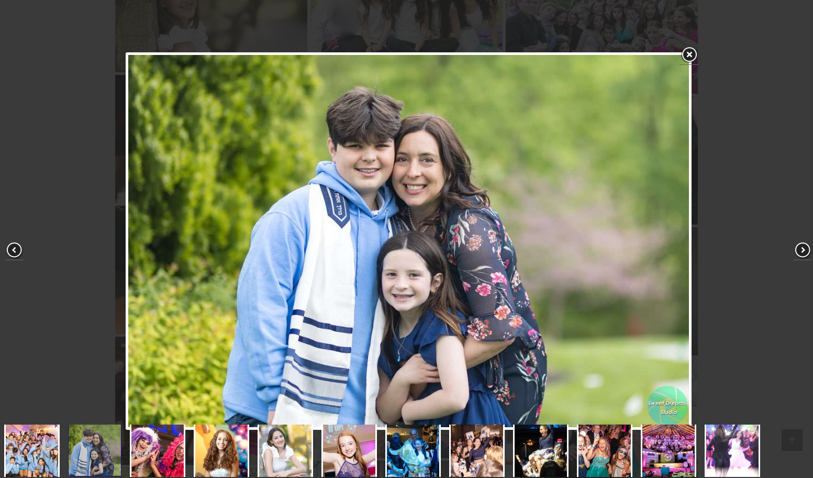
click at [805, 247] on span at bounding box center [803, 250] width 18 height 18
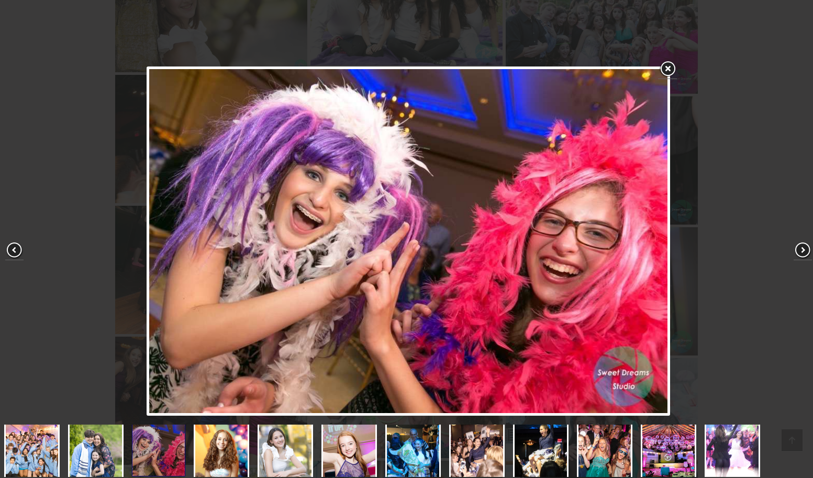
click at [805, 247] on span at bounding box center [803, 250] width 18 height 18
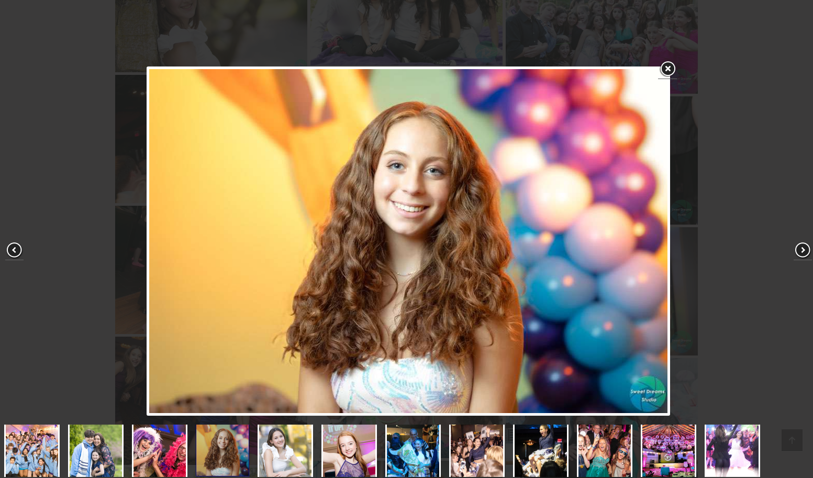
click at [805, 247] on span at bounding box center [803, 250] width 18 height 18
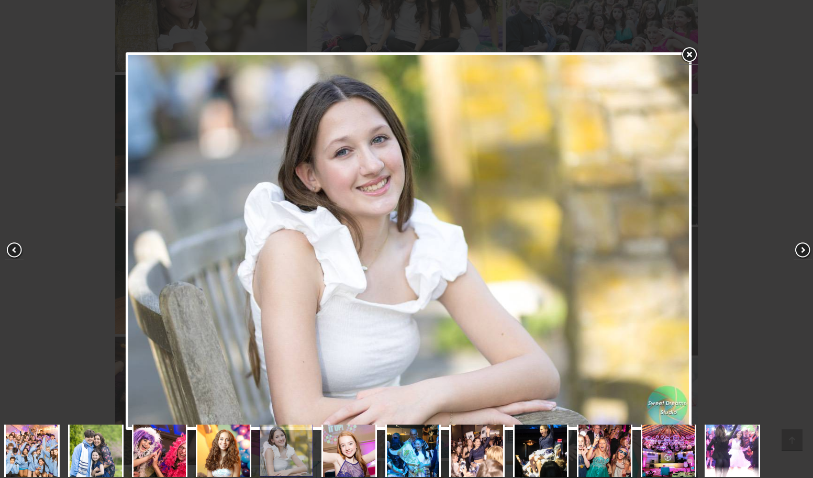
click at [805, 247] on span at bounding box center [803, 250] width 18 height 18
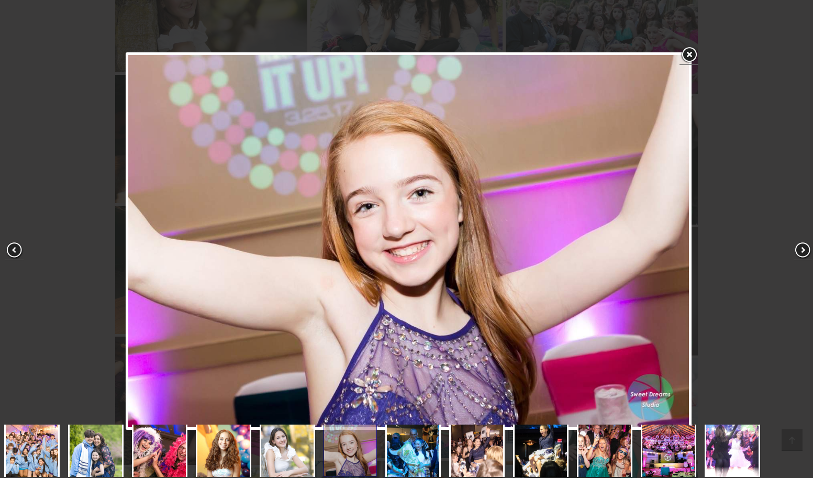
click at [805, 247] on span at bounding box center [803, 250] width 18 height 18
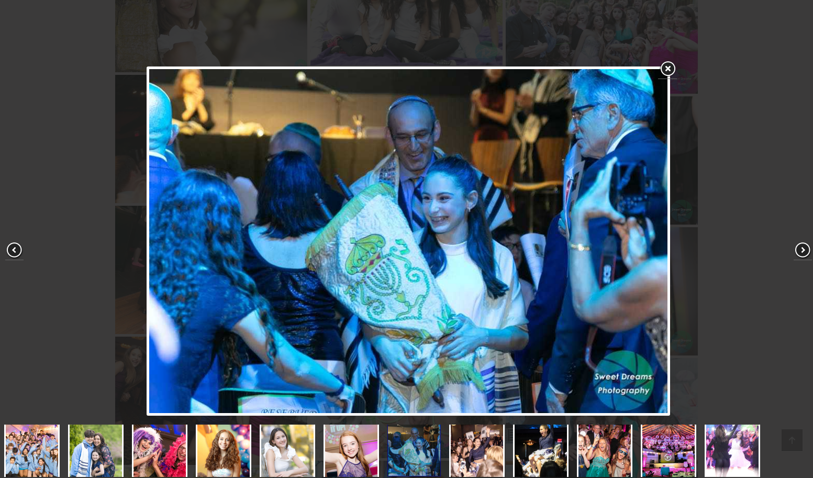
click at [805, 247] on span at bounding box center [803, 250] width 18 height 18
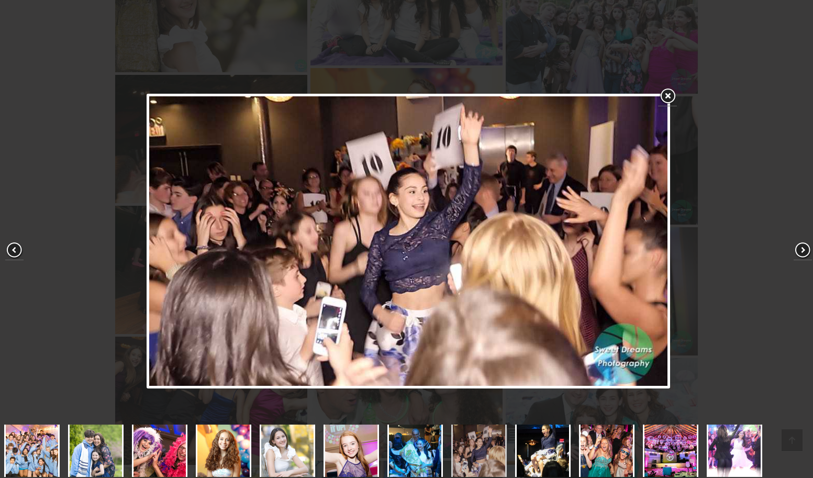
click at [805, 247] on span at bounding box center [803, 250] width 18 height 18
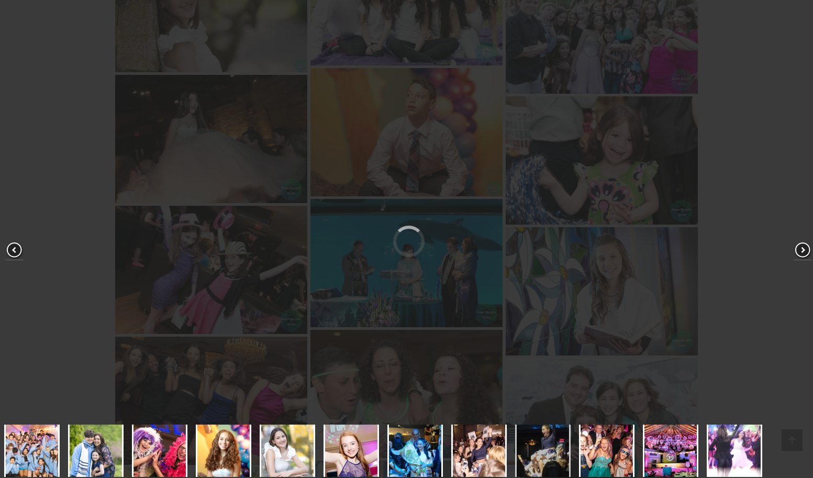
scroll to position [388, 0]
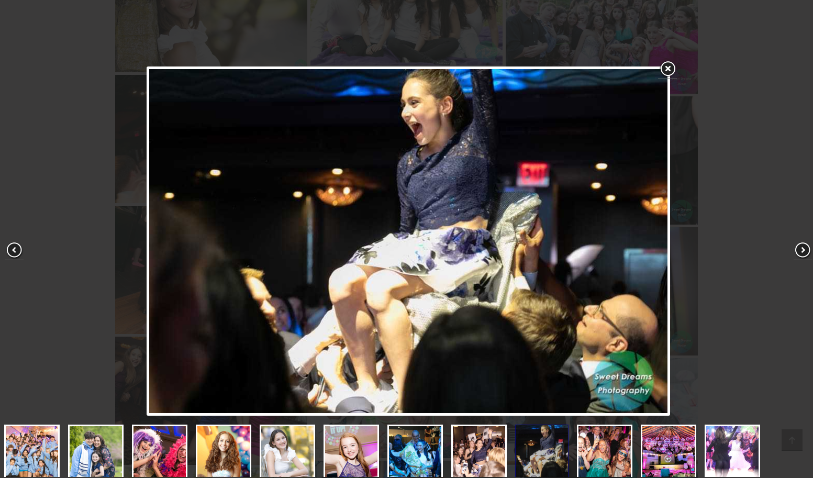
click at [805, 247] on span at bounding box center [803, 250] width 18 height 18
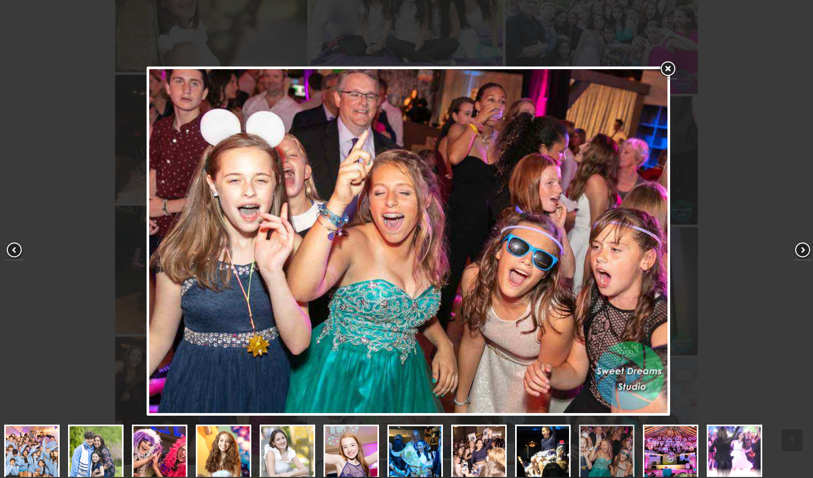
click at [805, 247] on span at bounding box center [803, 250] width 18 height 18
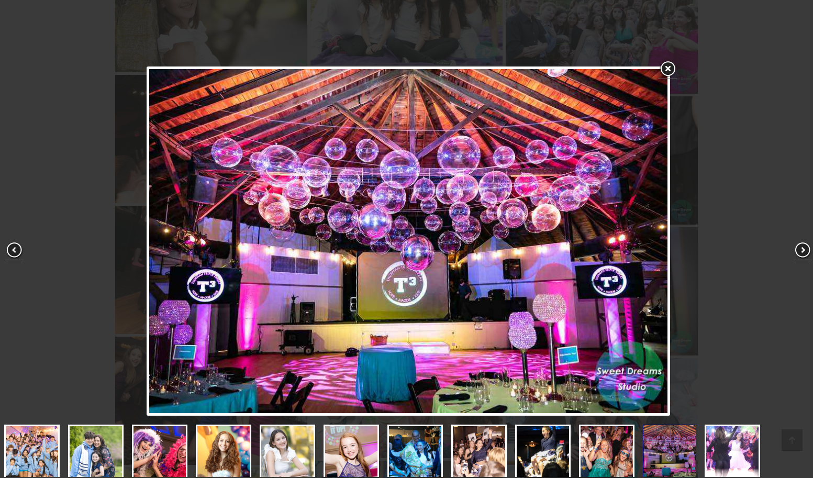
click at [668, 68] on link at bounding box center [667, 69] width 19 height 19
